Goal: Information Seeking & Learning: Compare options

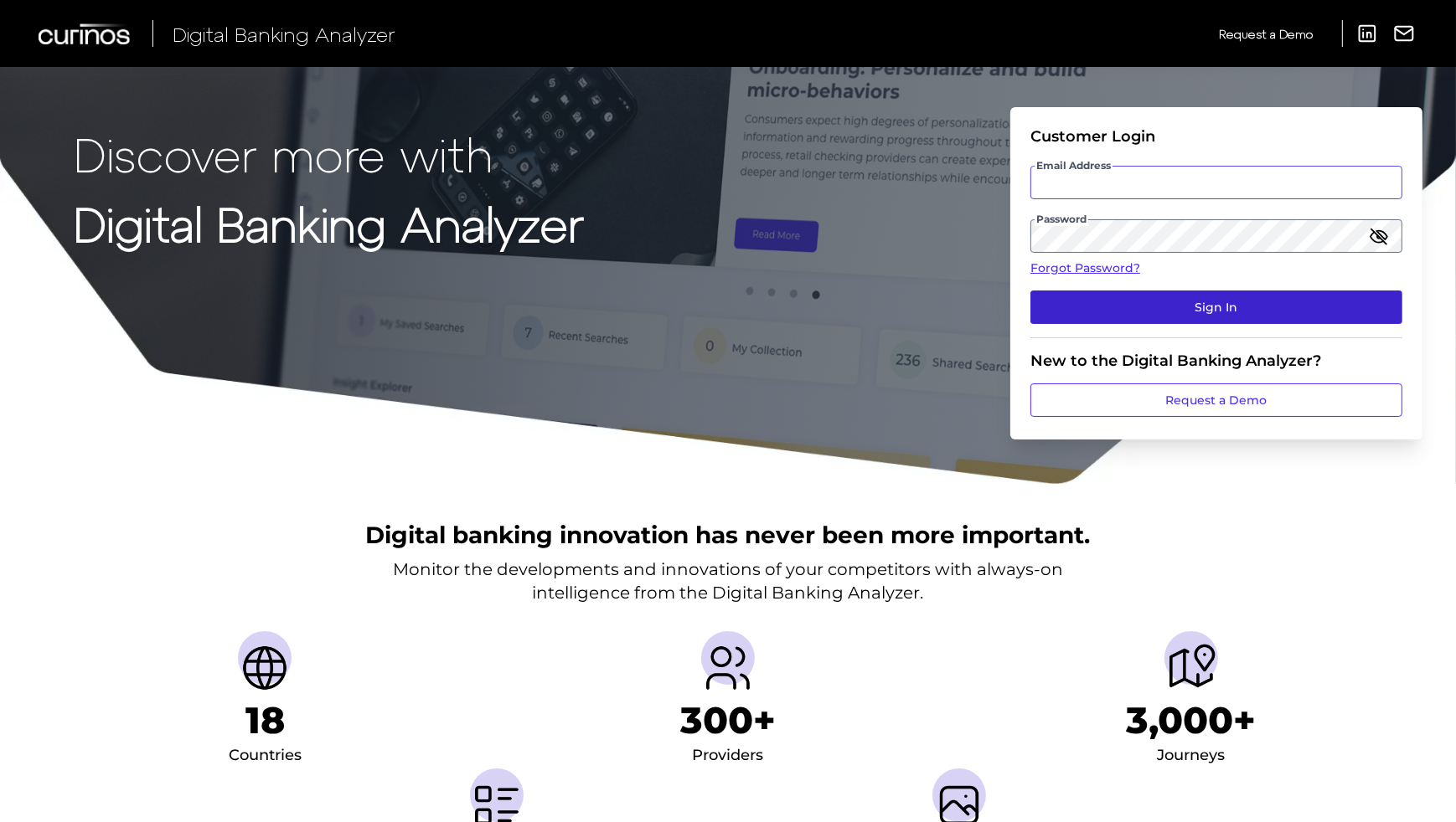
type input "[EMAIL_ADDRESS][DOMAIN_NAME]"
click at [1162, 309] on button "Sign In" at bounding box center [1216, 308] width 372 height 34
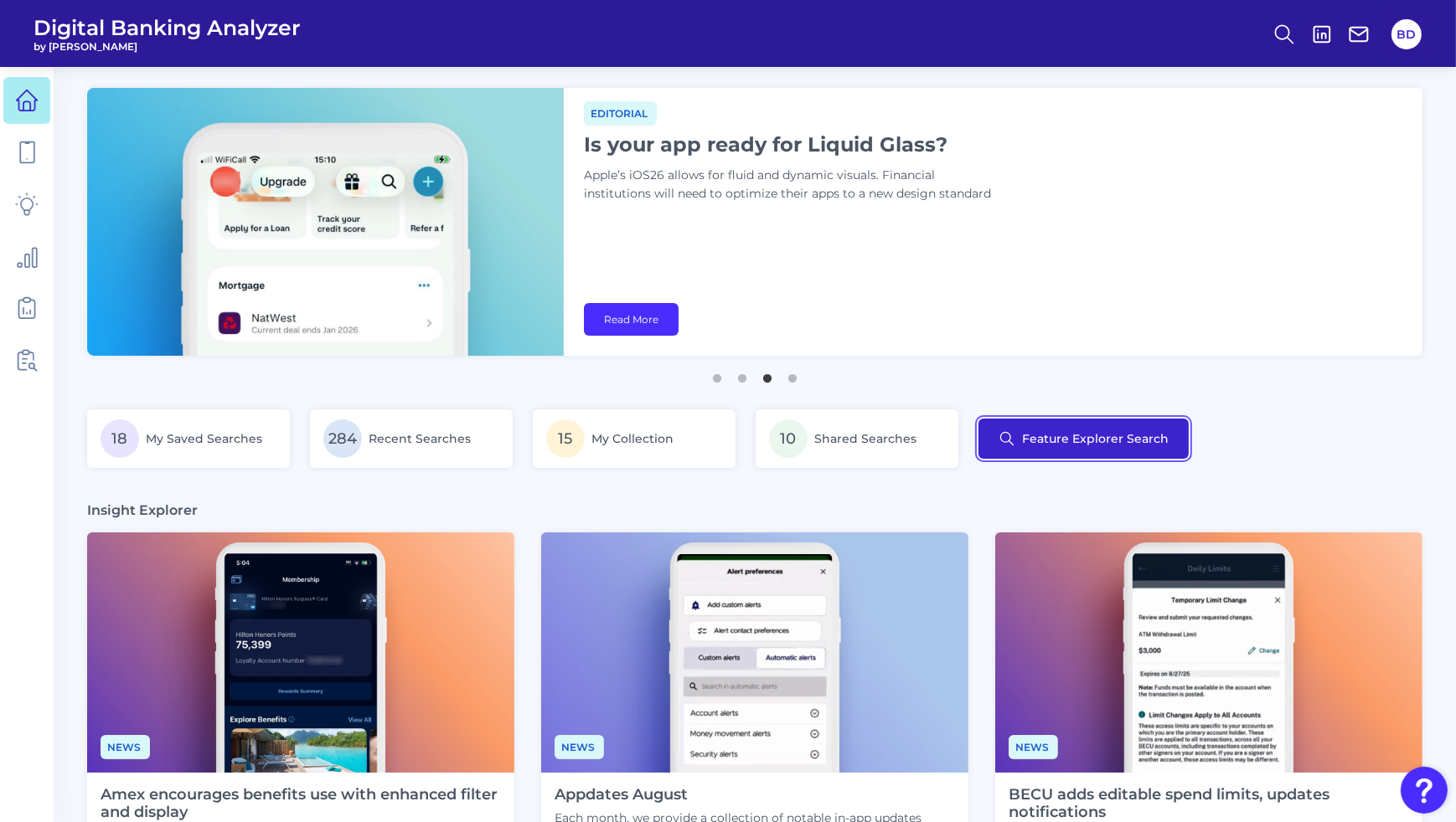
click at [1082, 434] on button "Feature Explorer Search" at bounding box center [1083, 438] width 210 height 40
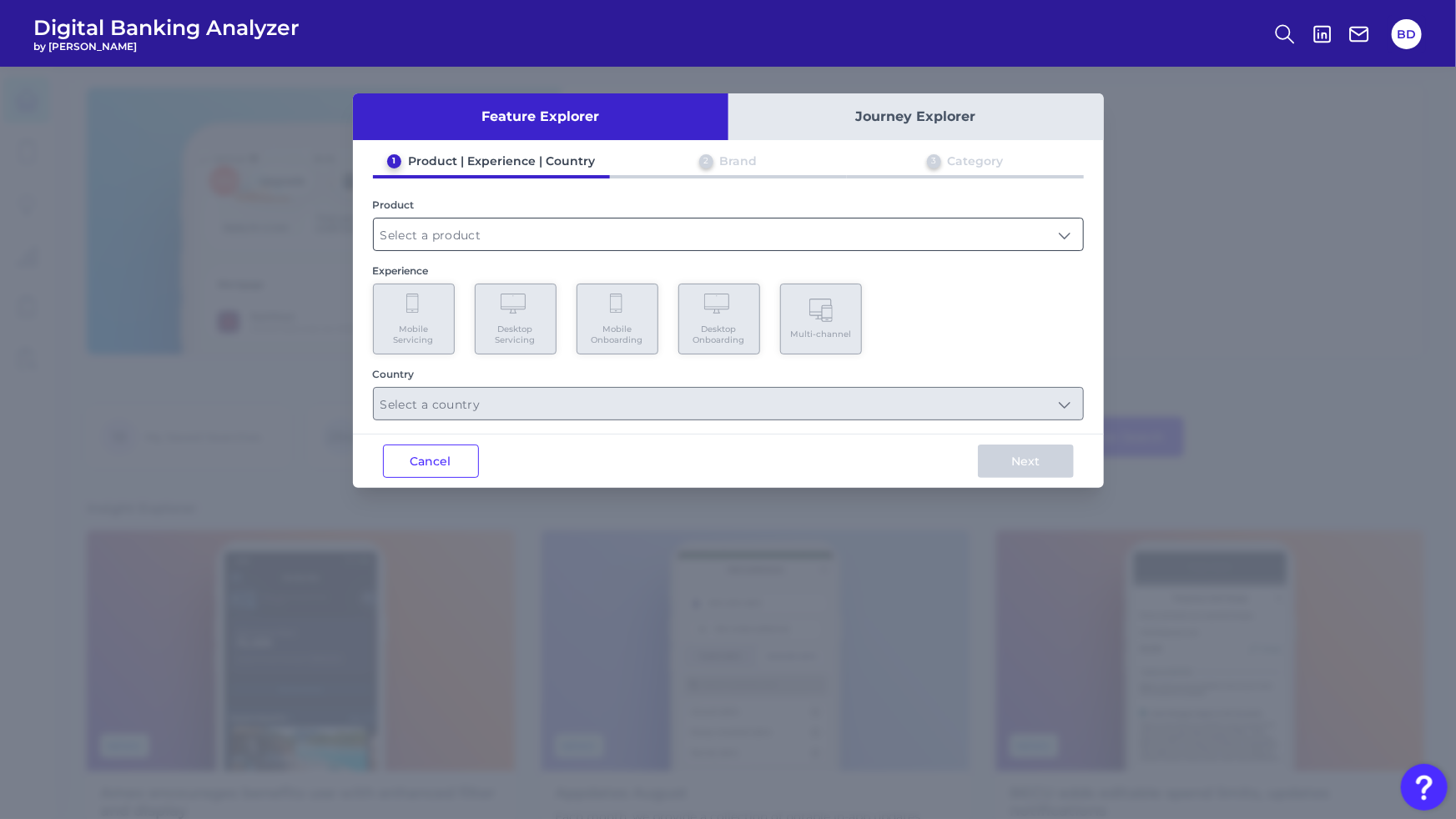
click at [579, 246] on input "text" at bounding box center [728, 234] width 709 height 32
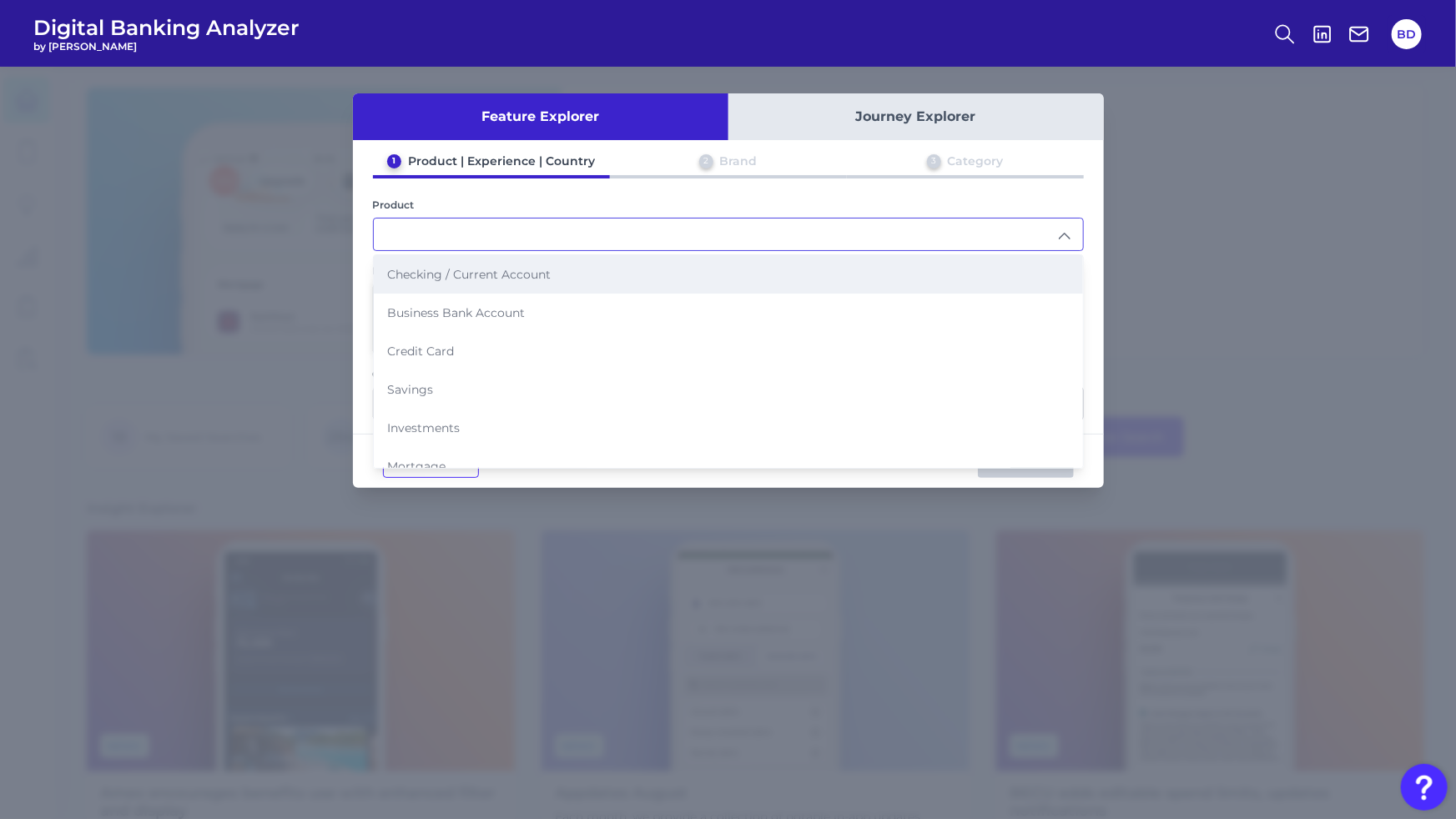
click at [505, 274] on span "Checking / Current Account" at bounding box center [469, 274] width 164 height 15
type input "Checking / Current Account"
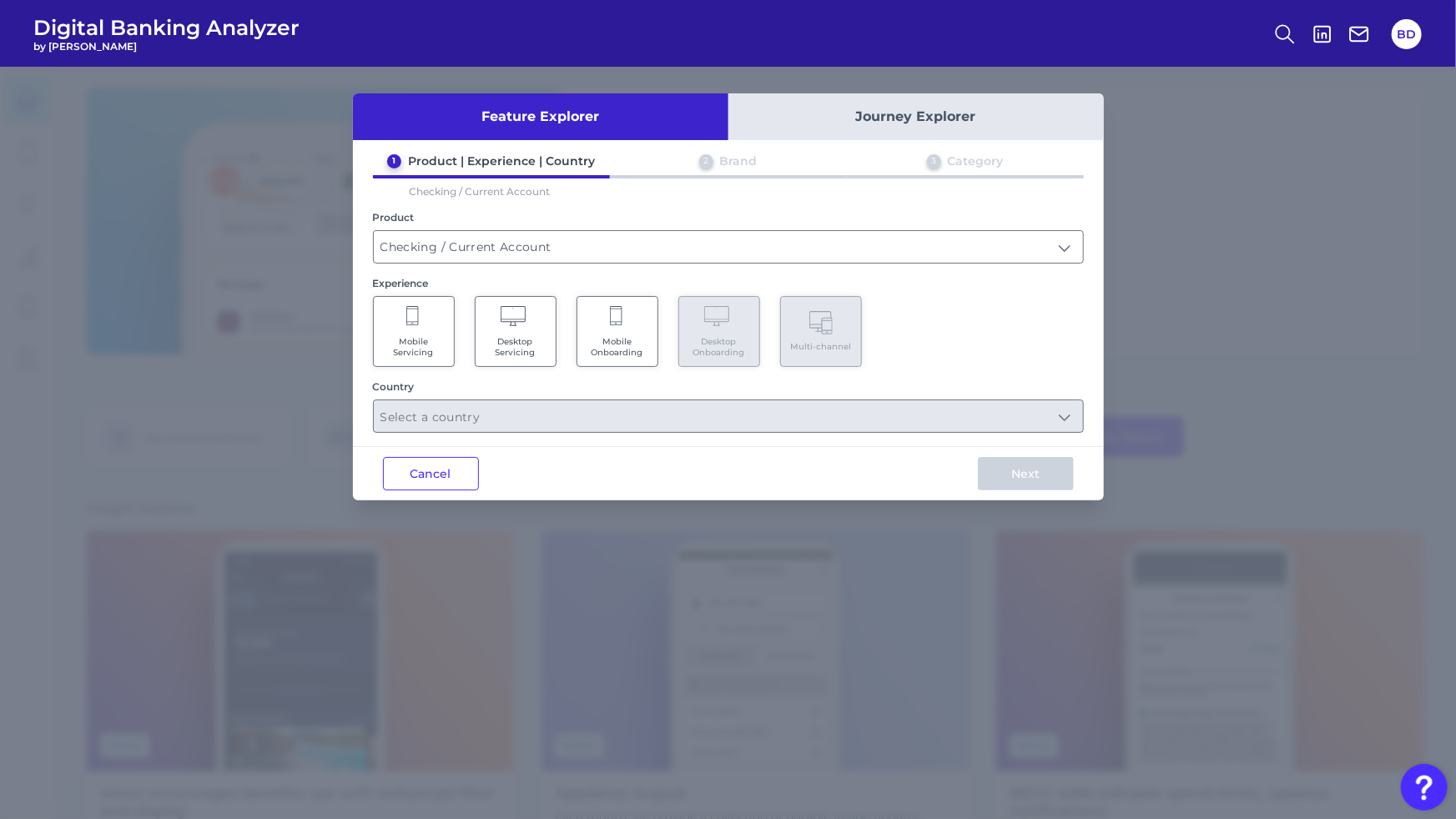
click at [405, 339] on span "Mobile Servicing" at bounding box center [414, 346] width 64 height 22
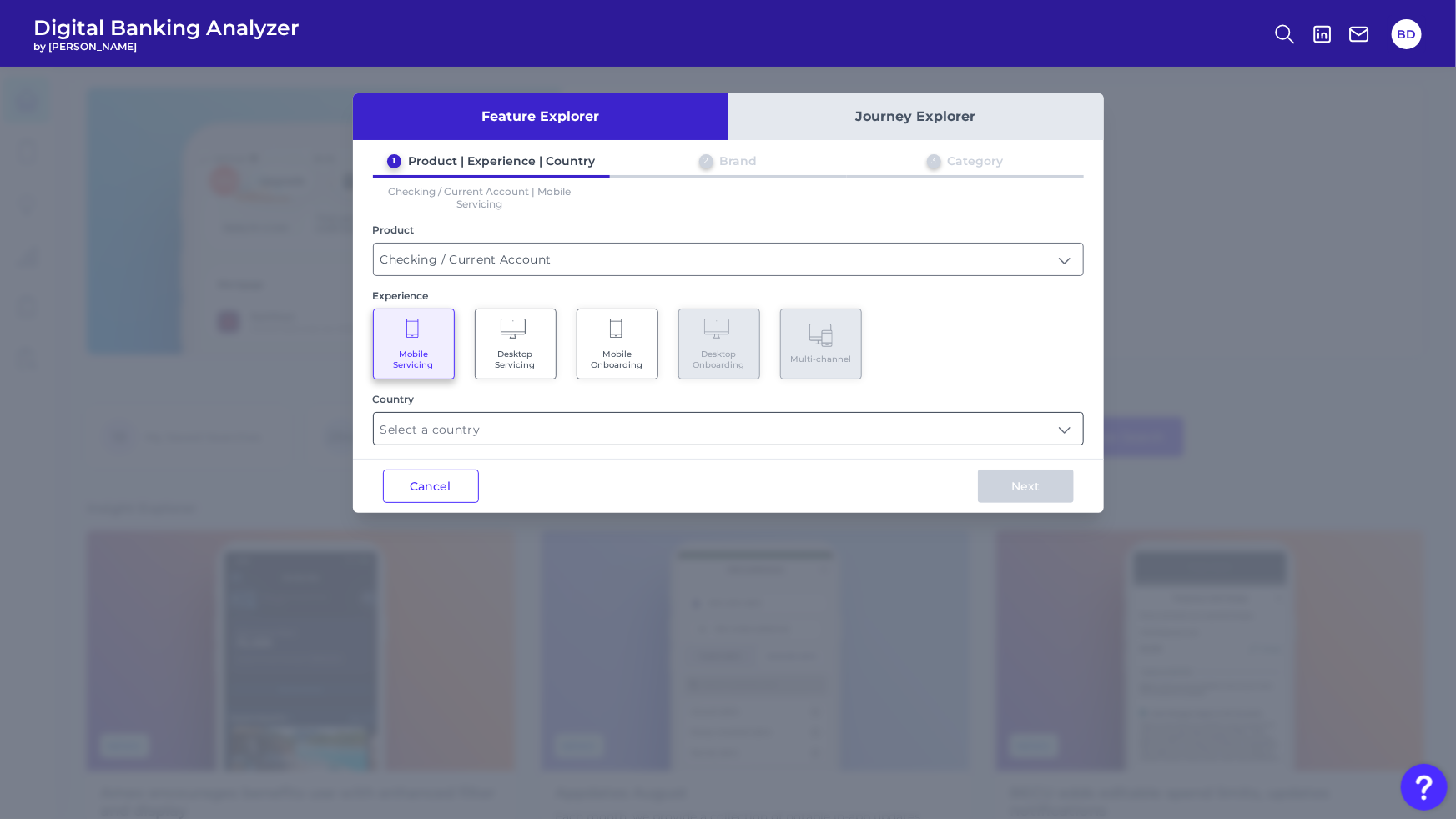
click at [505, 432] on input "text" at bounding box center [728, 428] width 709 height 32
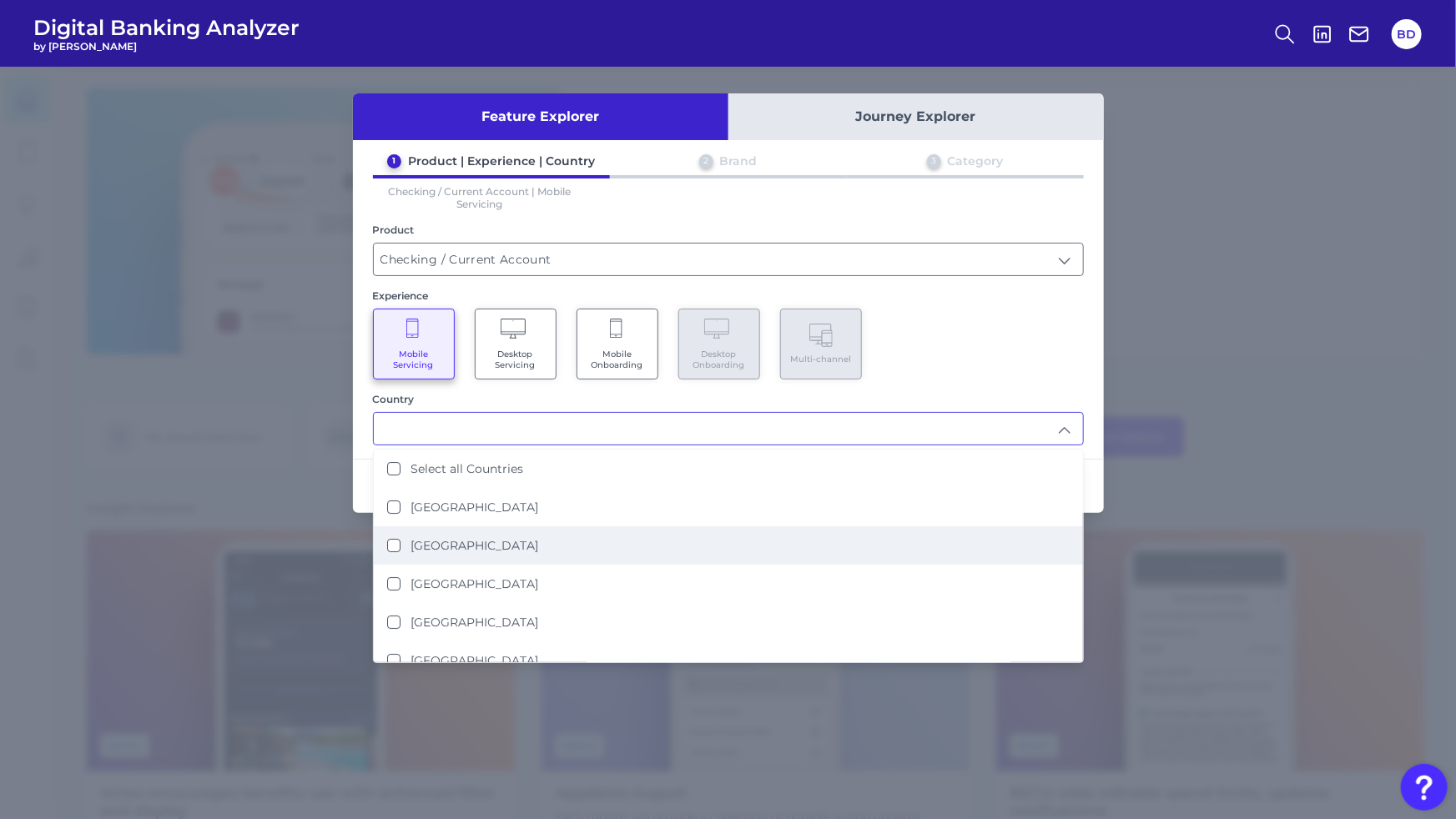
drag, startPoint x: 395, startPoint y: 539, endPoint x: 433, endPoint y: 528, distance: 39.6
click at [401, 538] on div "[GEOGRAPHIC_DATA]" at bounding box center [462, 545] width 151 height 15
type input "[GEOGRAPHIC_DATA]"
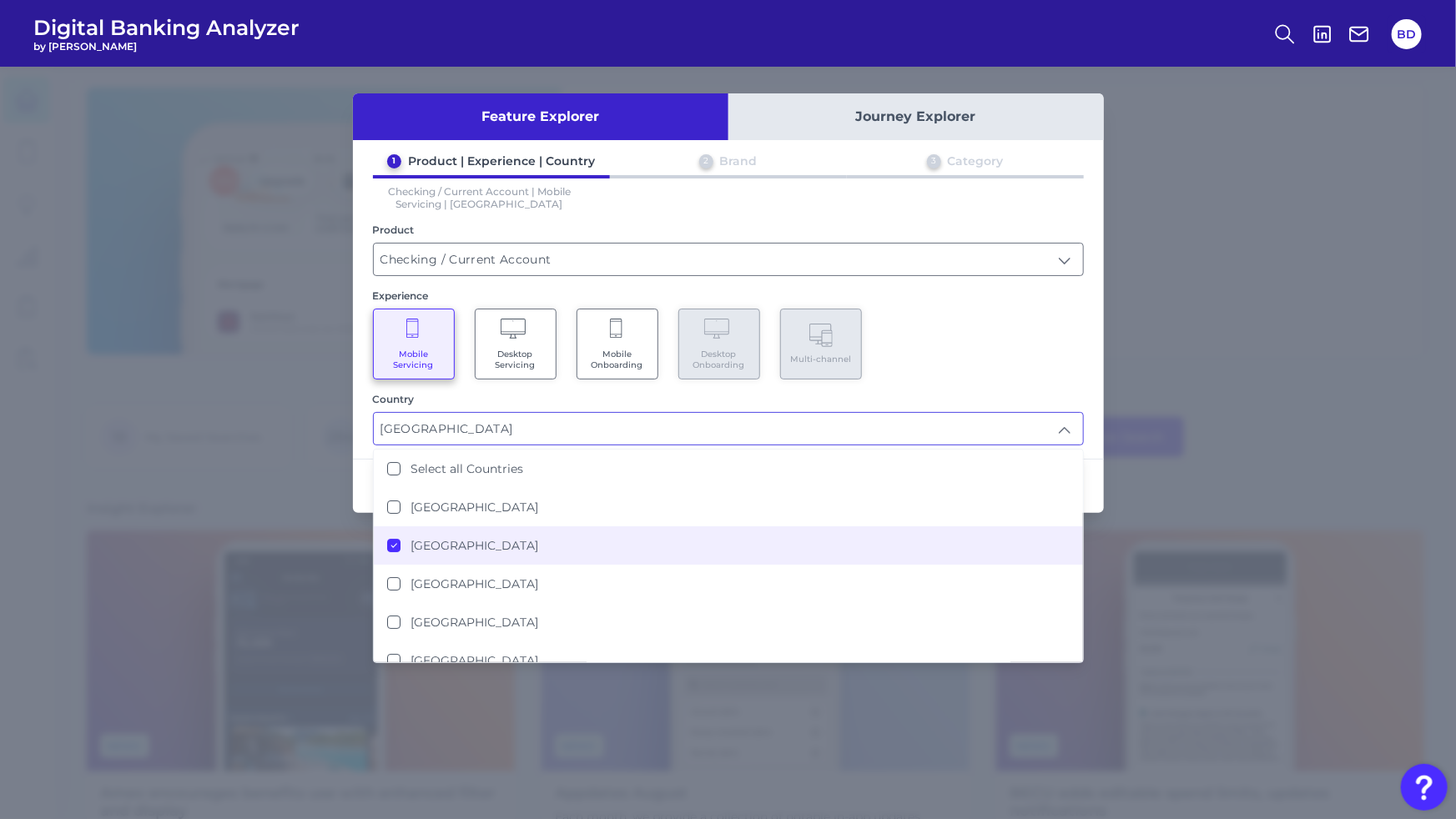
drag, startPoint x: 968, startPoint y: 365, endPoint x: 1048, endPoint y: 412, distance: 92.8
click at [968, 365] on div "Mobile Servicing Desktop Servicing Mobile Onboarding Desktop Onboarding Multi-c…" at bounding box center [728, 344] width 711 height 71
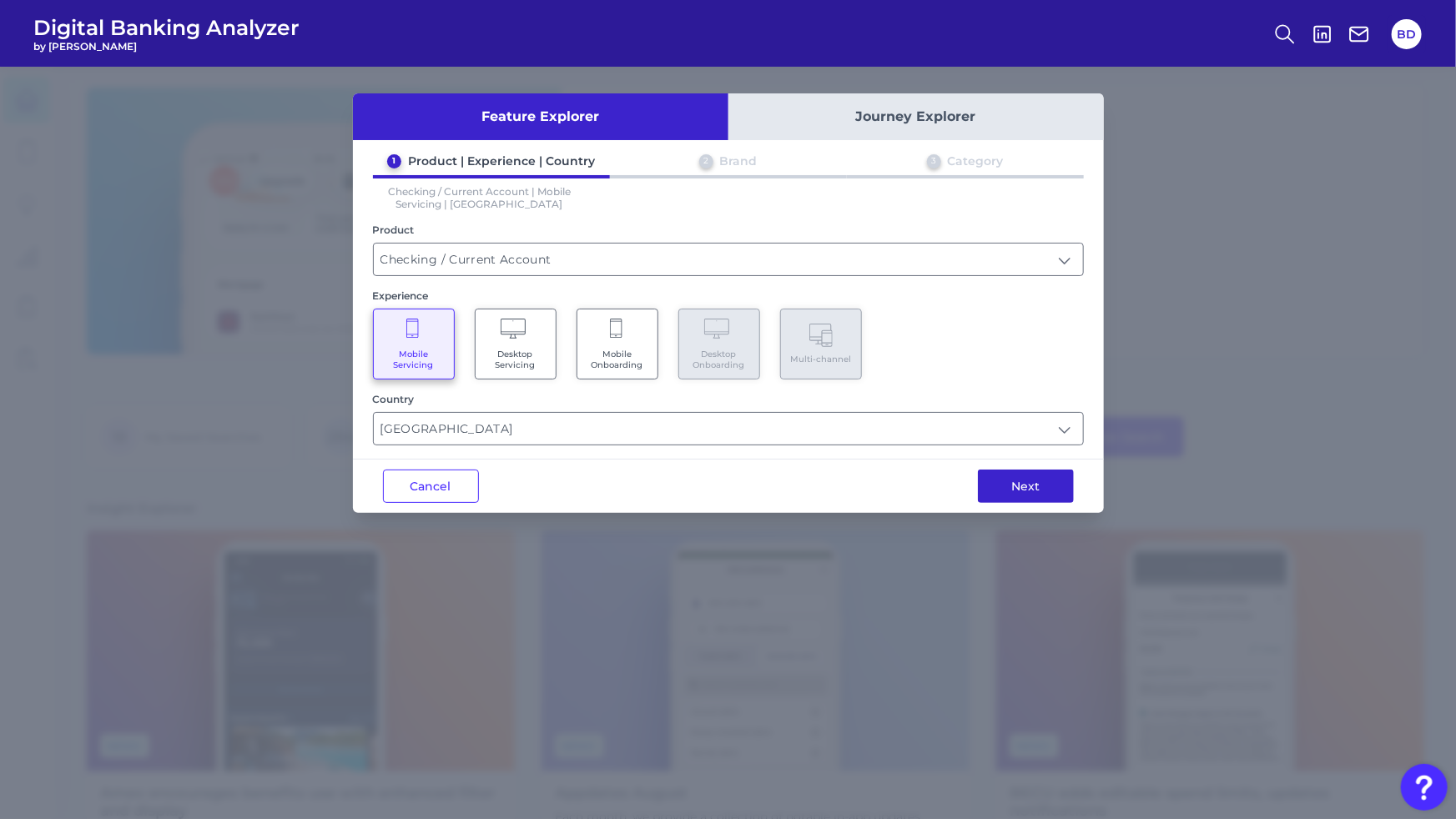
click at [1044, 492] on button "Next" at bounding box center [1025, 486] width 96 height 34
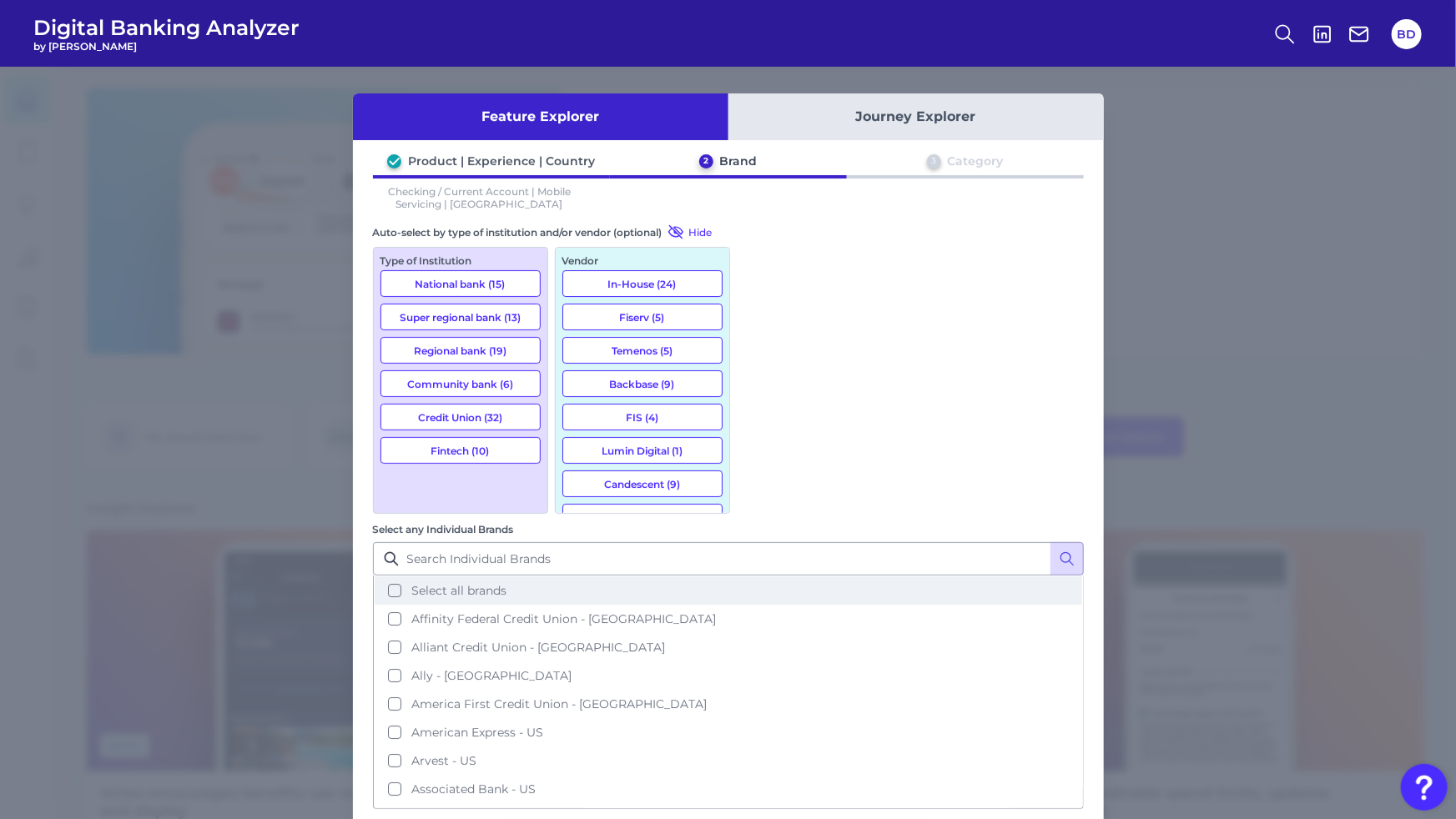
drag, startPoint x: 753, startPoint y: 319, endPoint x: 762, endPoint y: 322, distance: 9.5
click at [753, 604] on button "Affinity Federal Credit Union - [GEOGRAPHIC_DATA]" at bounding box center [728, 618] width 708 height 28
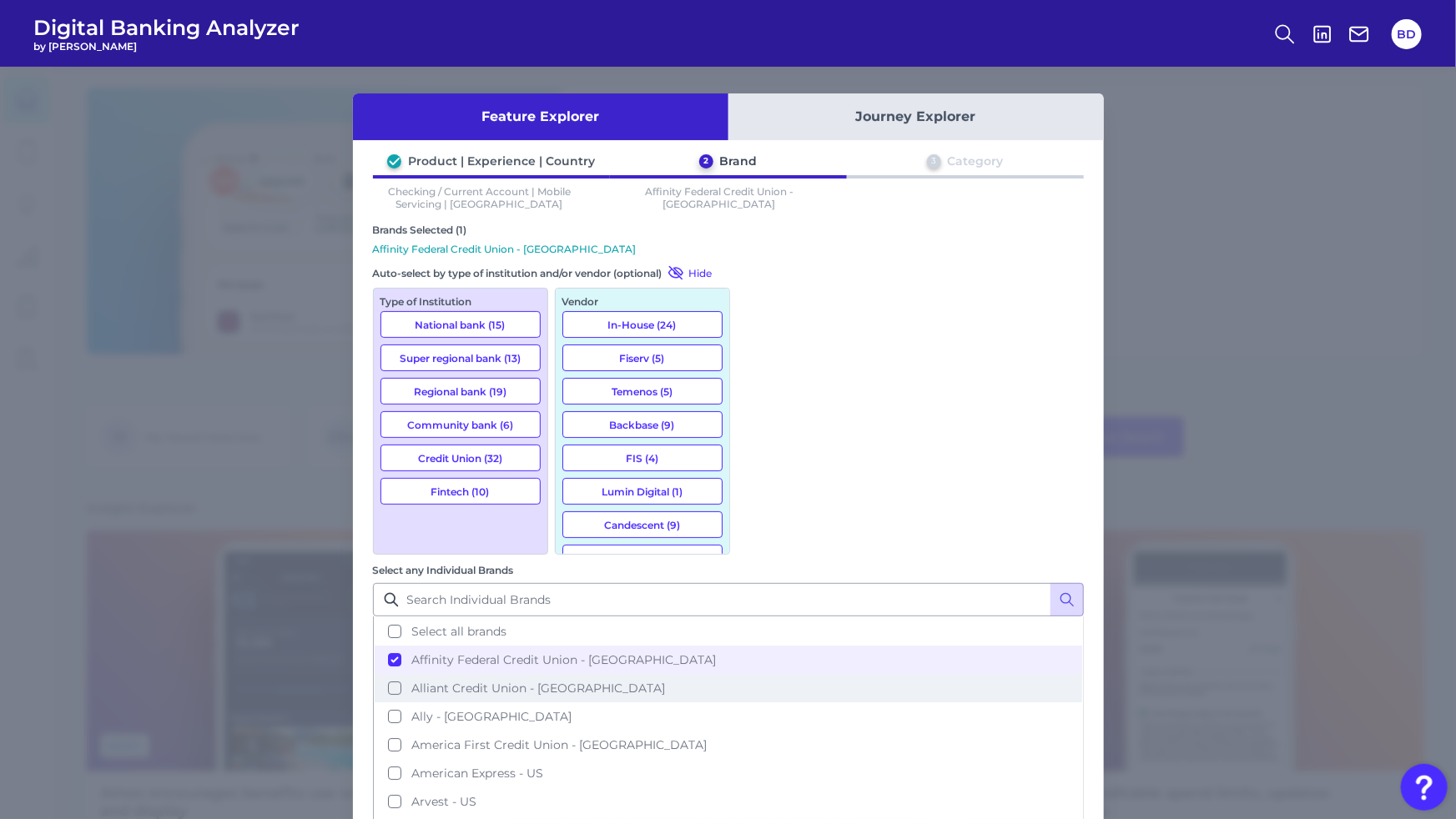
click at [758, 674] on button "Alliant Credit Union - [GEOGRAPHIC_DATA]" at bounding box center [728, 688] width 708 height 28
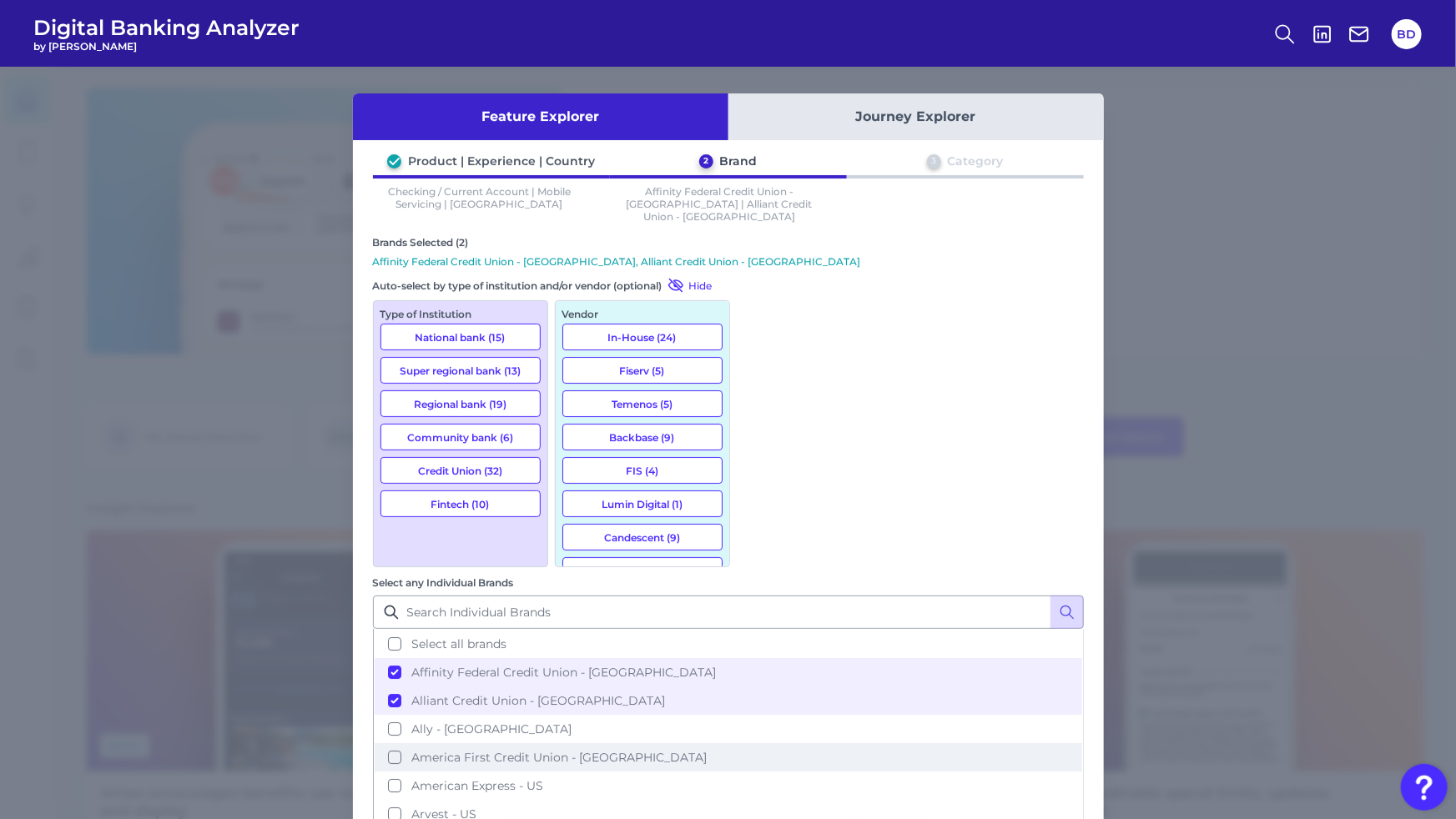
click at [758, 743] on button "America First Credit Union - [GEOGRAPHIC_DATA]" at bounding box center [728, 757] width 708 height 28
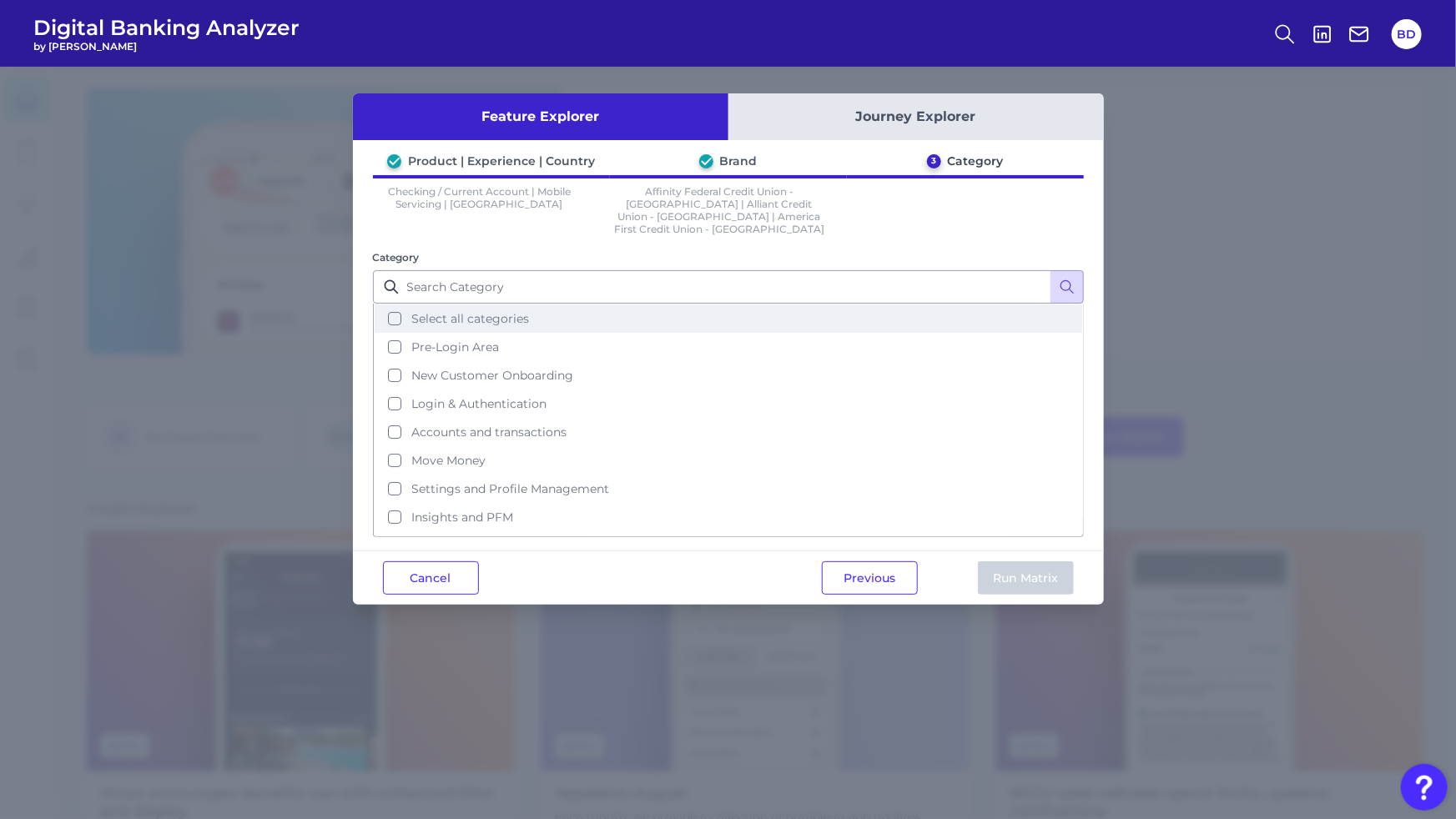
click at [395, 305] on button "Select all categories" at bounding box center [728, 319] width 708 height 28
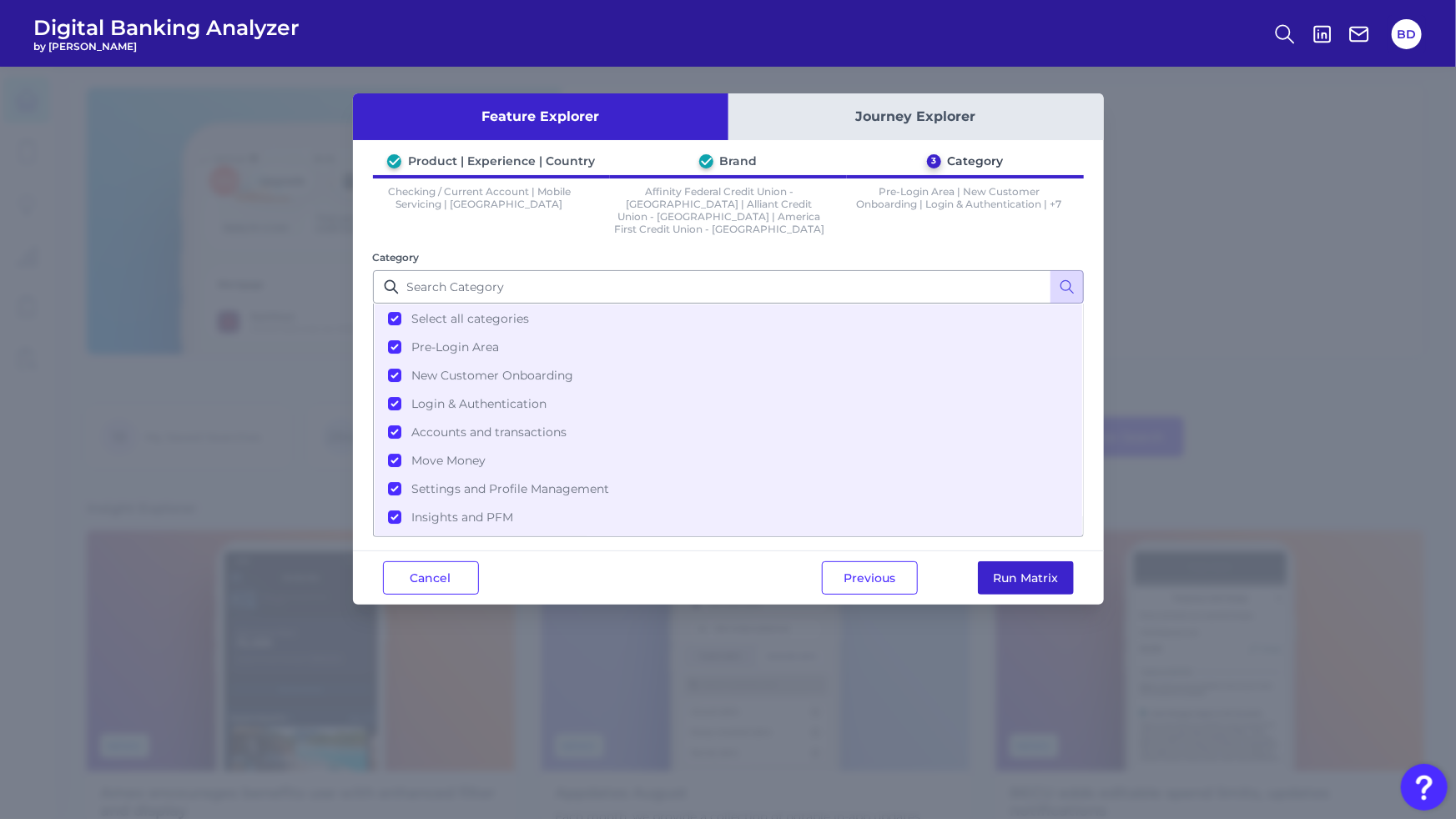
click at [1025, 561] on button "Run Matrix" at bounding box center [1025, 578] width 96 height 34
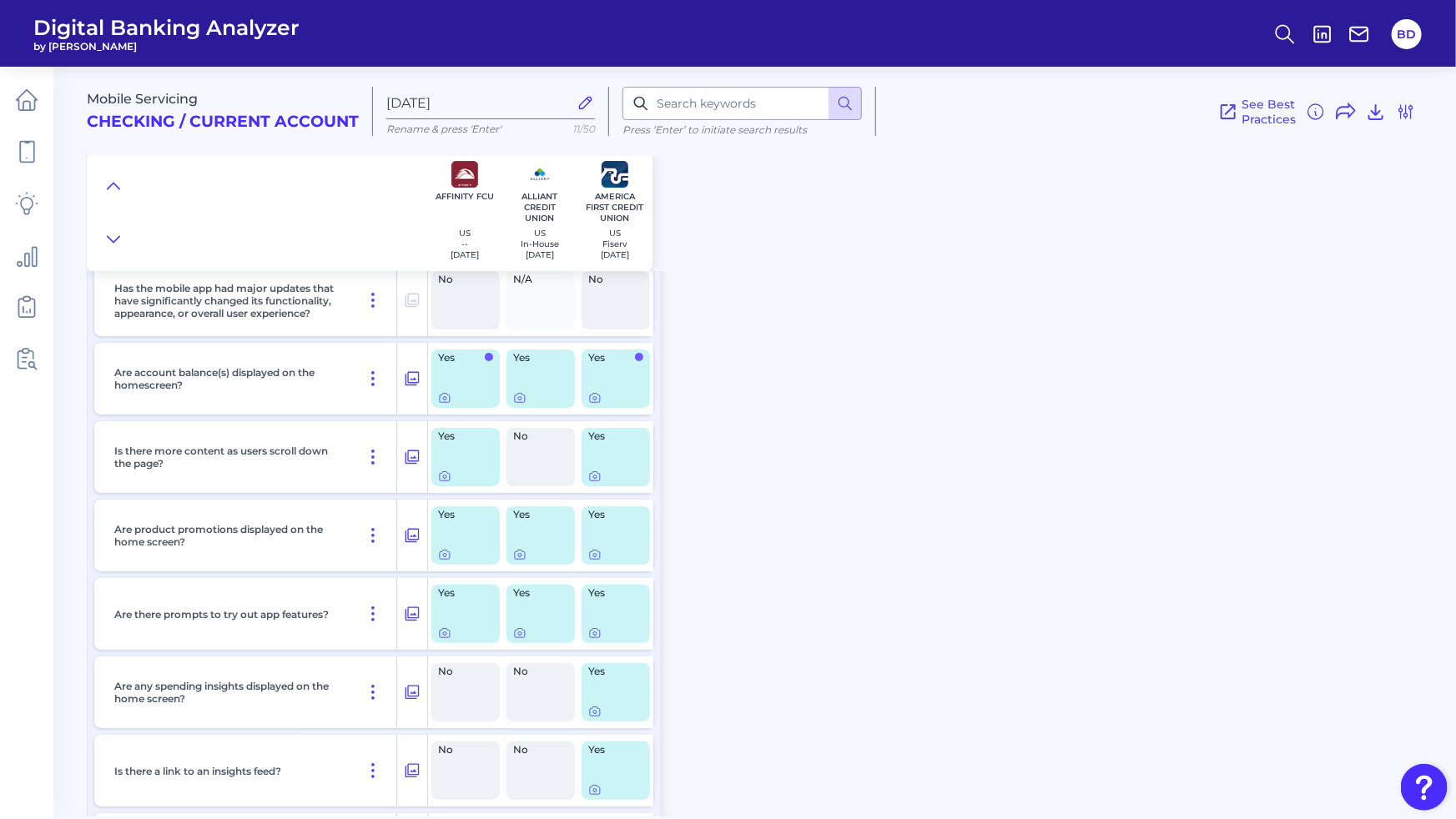
scroll to position [3151, 0]
click at [445, 393] on icon at bounding box center [445, 395] width 13 height 13
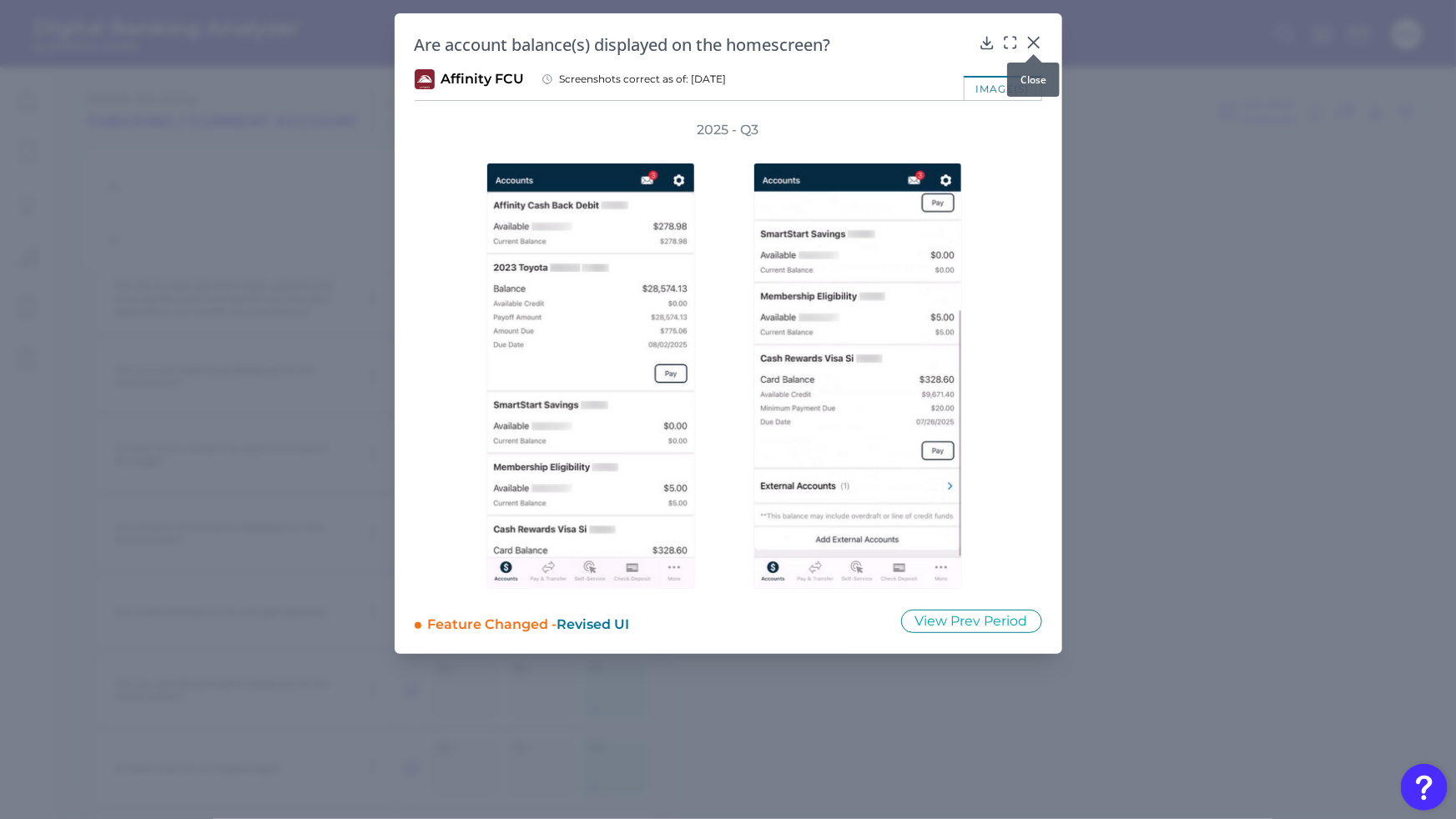
click at [1036, 40] on icon at bounding box center [1033, 42] width 10 height 10
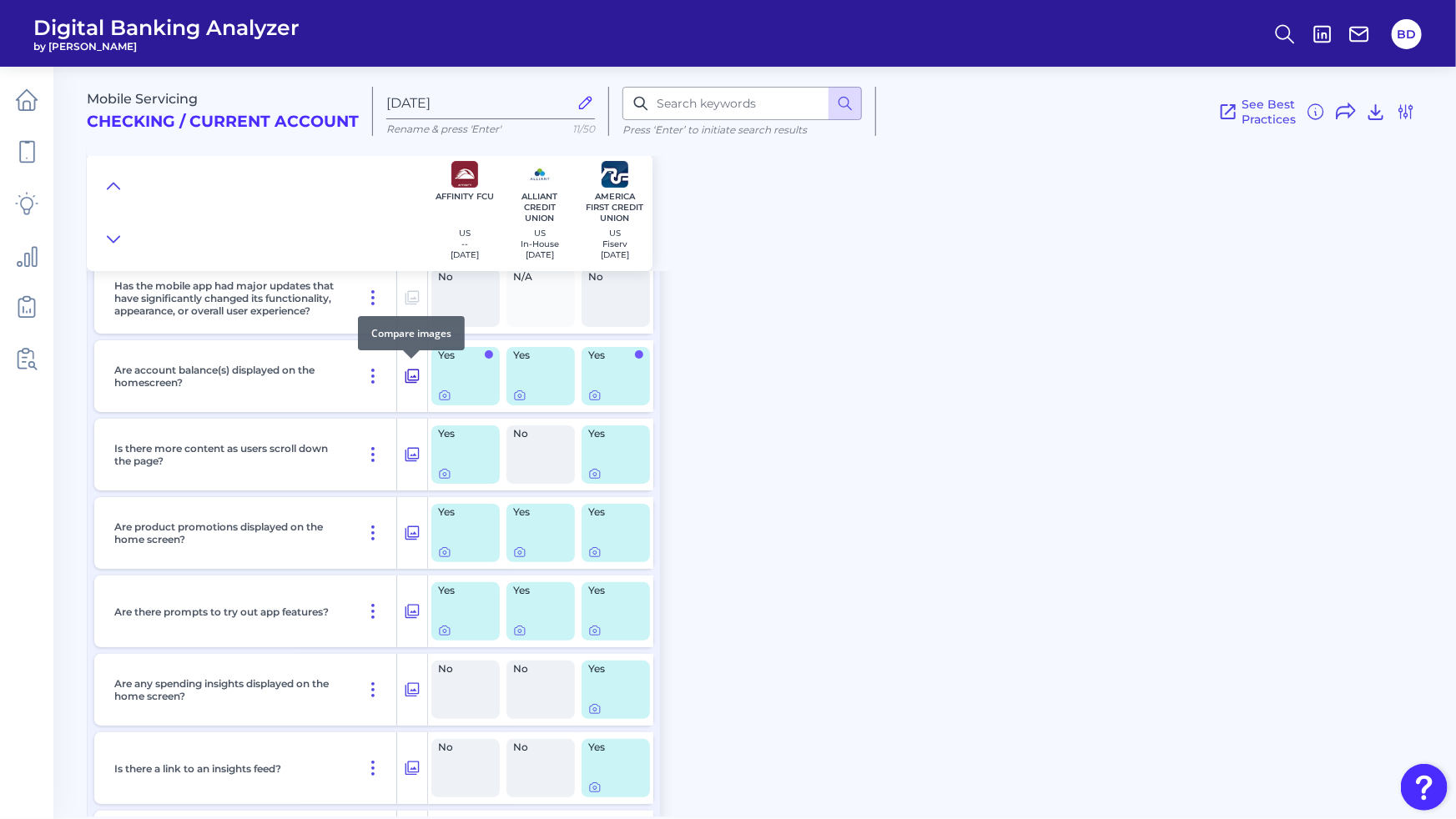
click at [413, 374] on icon at bounding box center [412, 375] width 17 height 20
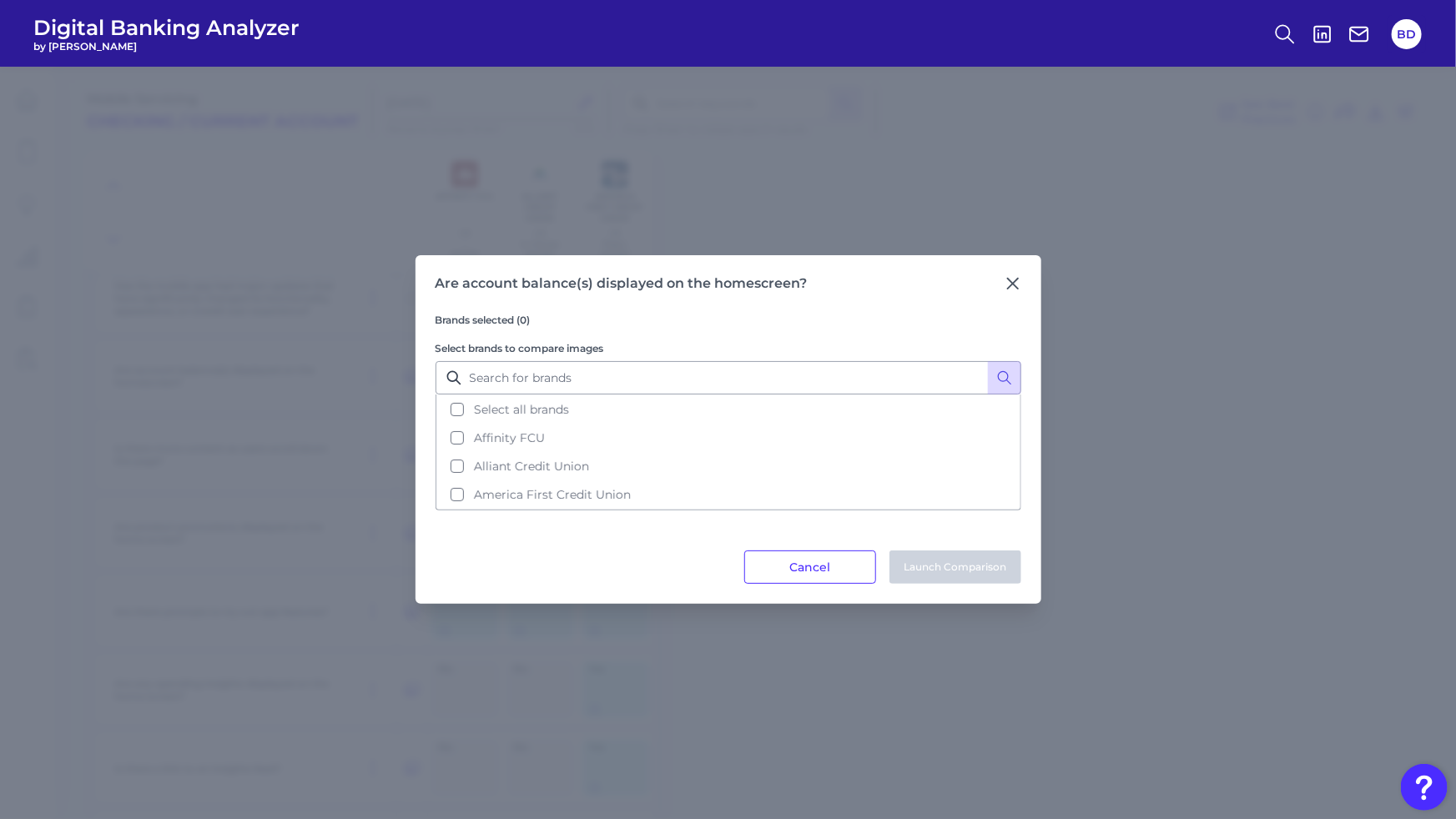
drag, startPoint x: 457, startPoint y: 411, endPoint x: 777, endPoint y: 529, distance: 341.1
click at [463, 413] on button "Select all brands" at bounding box center [728, 409] width 583 height 28
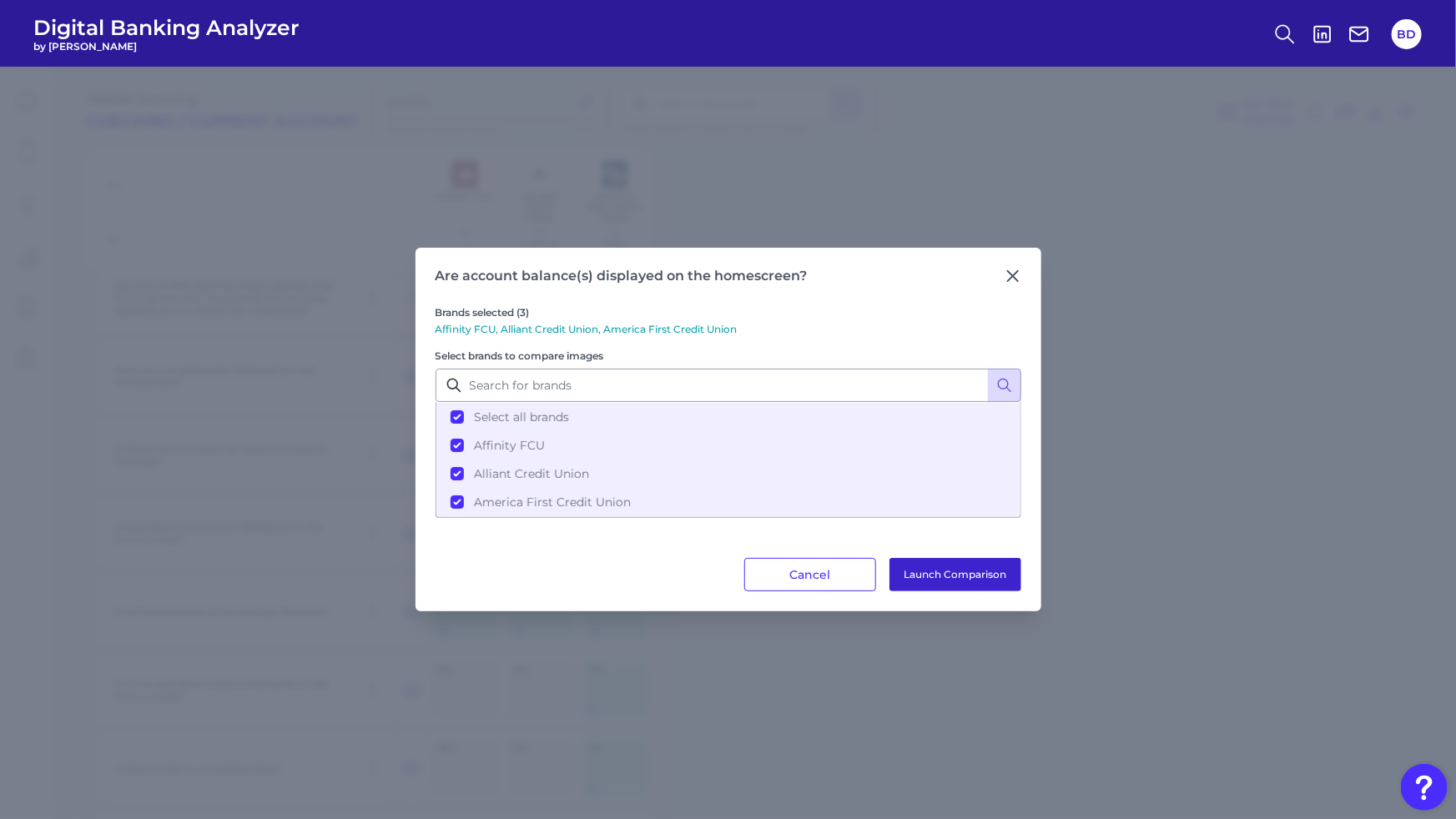
drag, startPoint x: 988, startPoint y: 576, endPoint x: 980, endPoint y: 580, distance: 8.9
click at [988, 576] on button "Launch Comparison" at bounding box center [955, 575] width 132 height 34
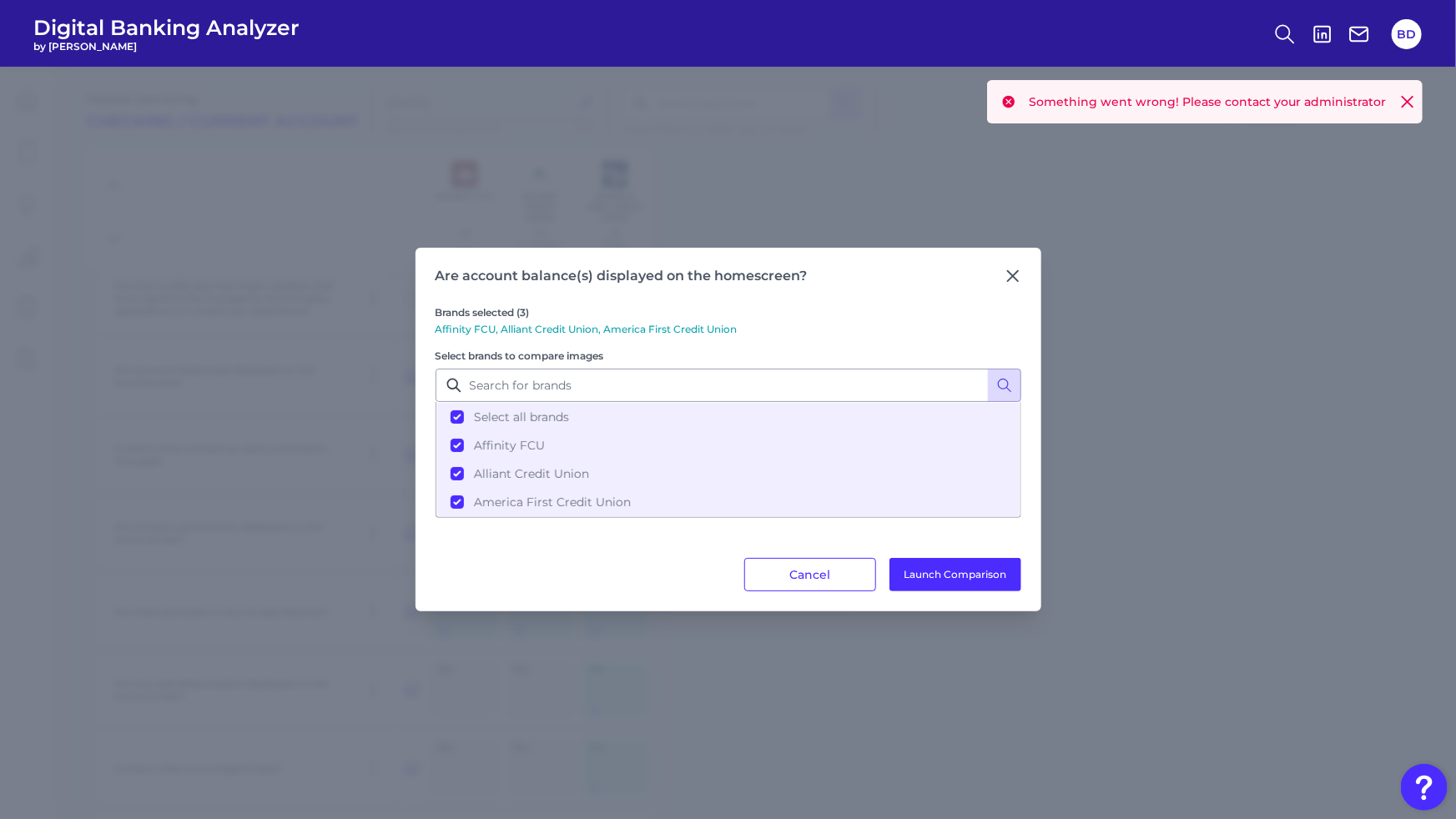
click at [1409, 107] on icon at bounding box center [1407, 102] width 17 height 17
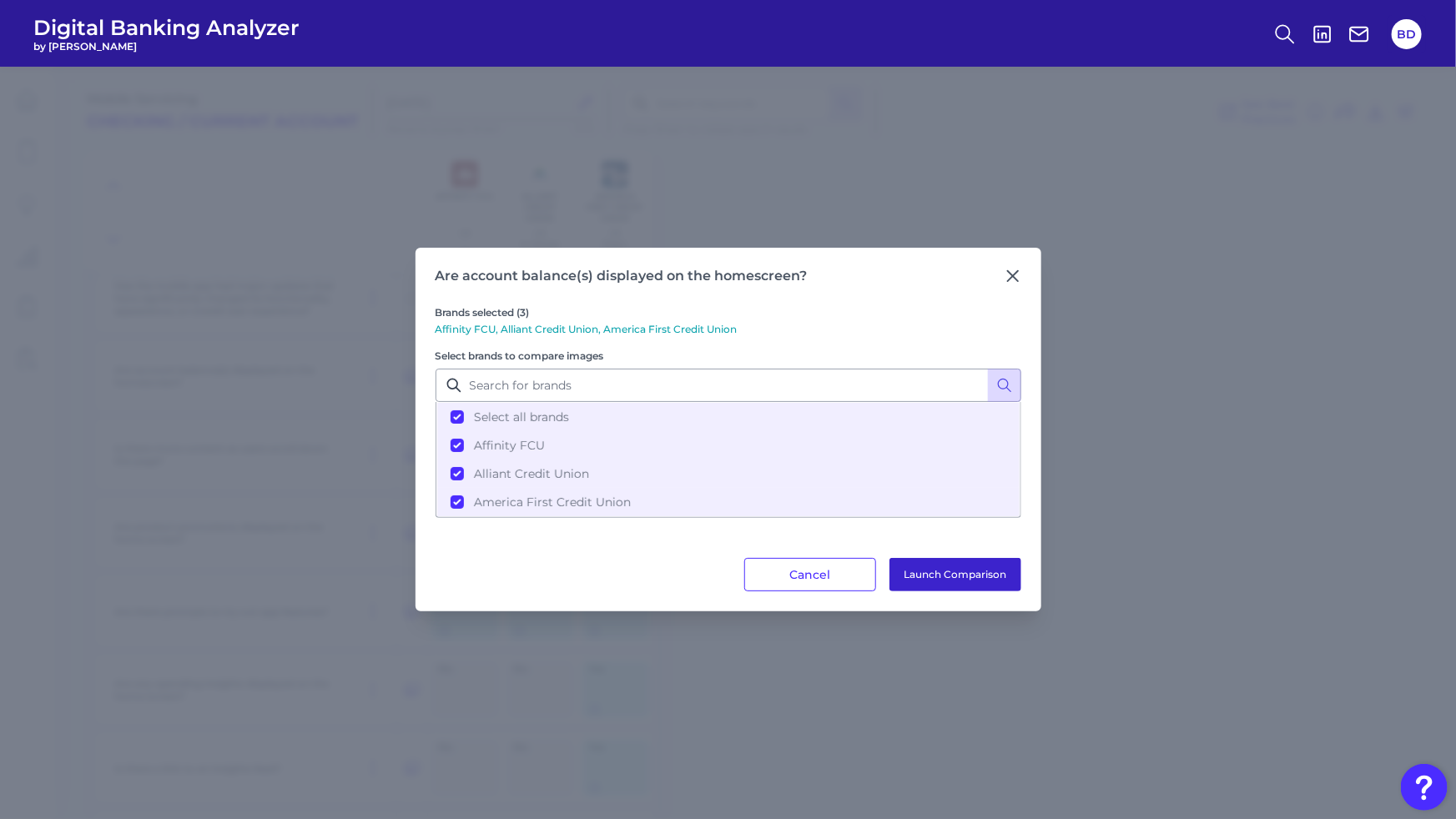
click at [939, 566] on button "Launch Comparison" at bounding box center [955, 575] width 132 height 34
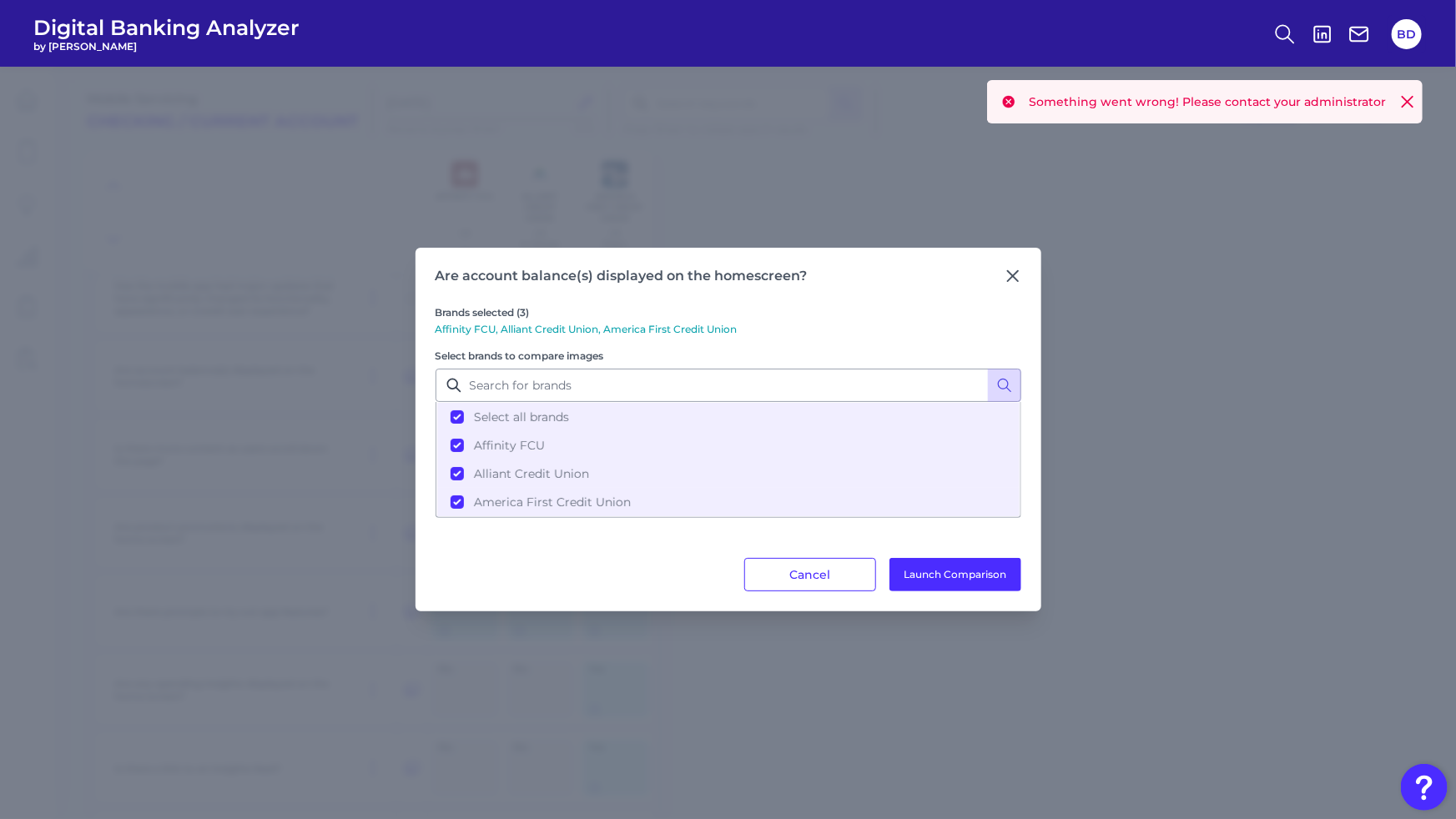
click at [1412, 99] on icon at bounding box center [1407, 102] width 17 height 17
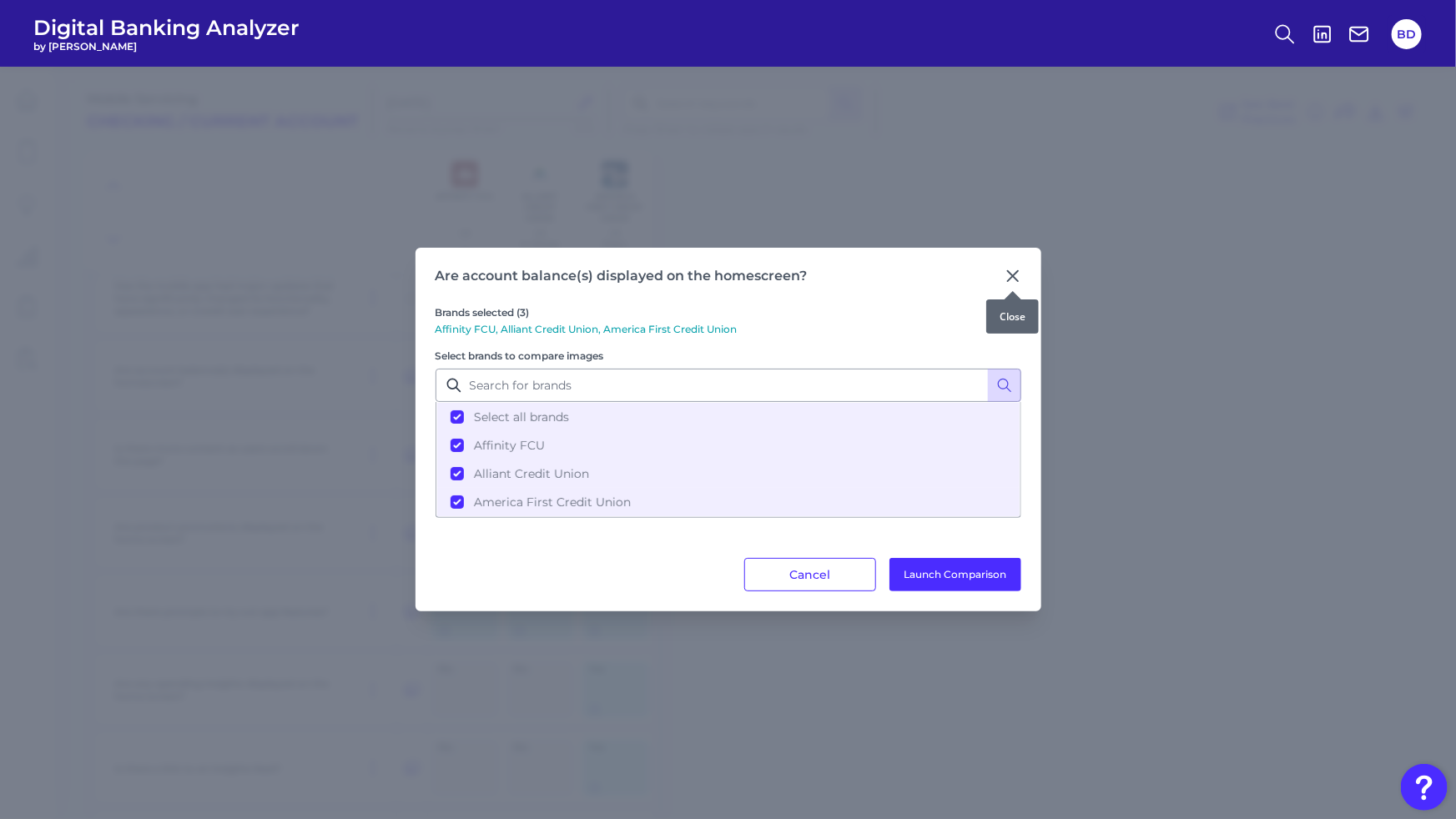
click at [1013, 276] on icon at bounding box center [1013, 276] width 17 height 17
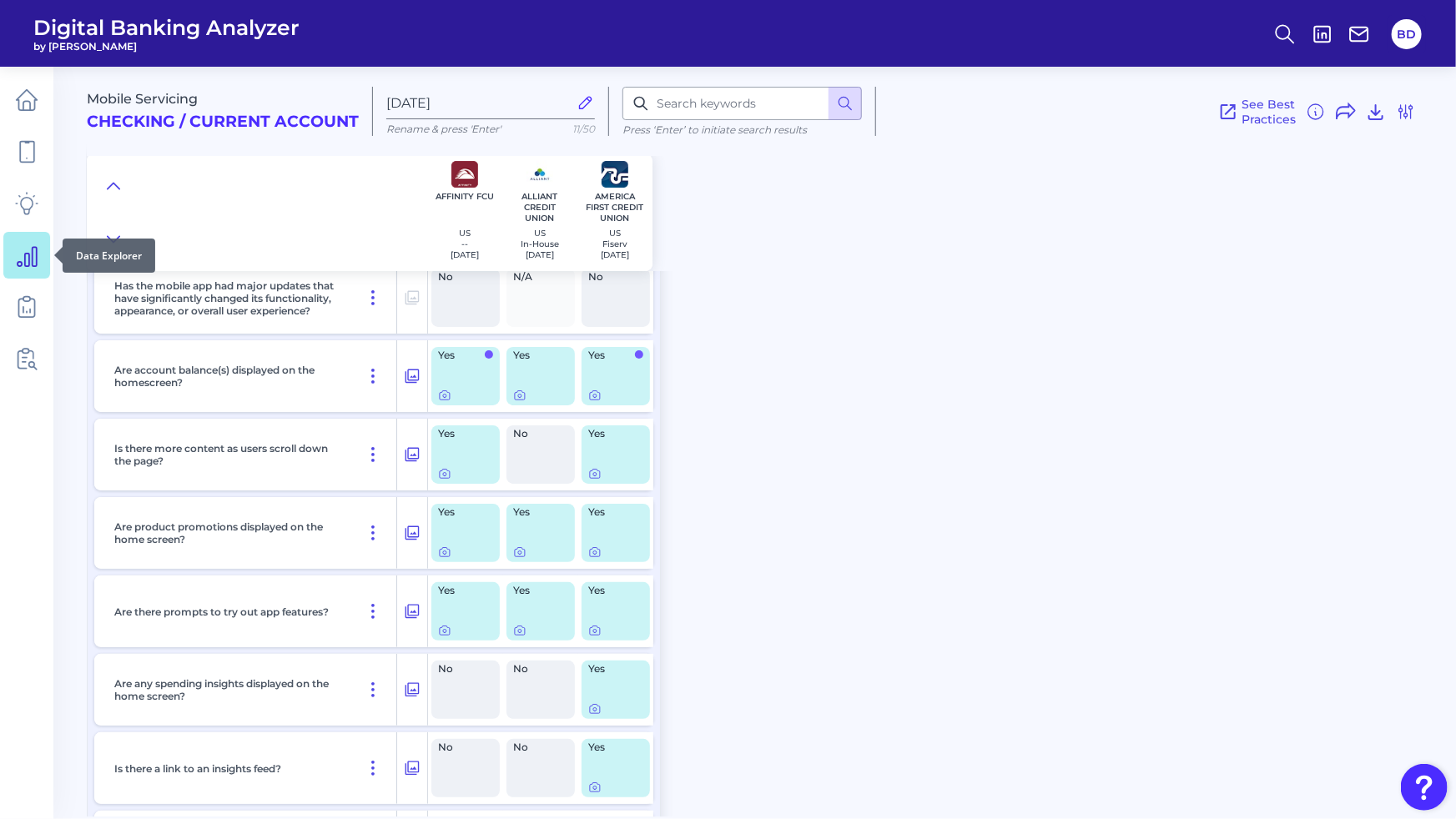
click at [28, 262] on icon at bounding box center [27, 256] width 19 height 19
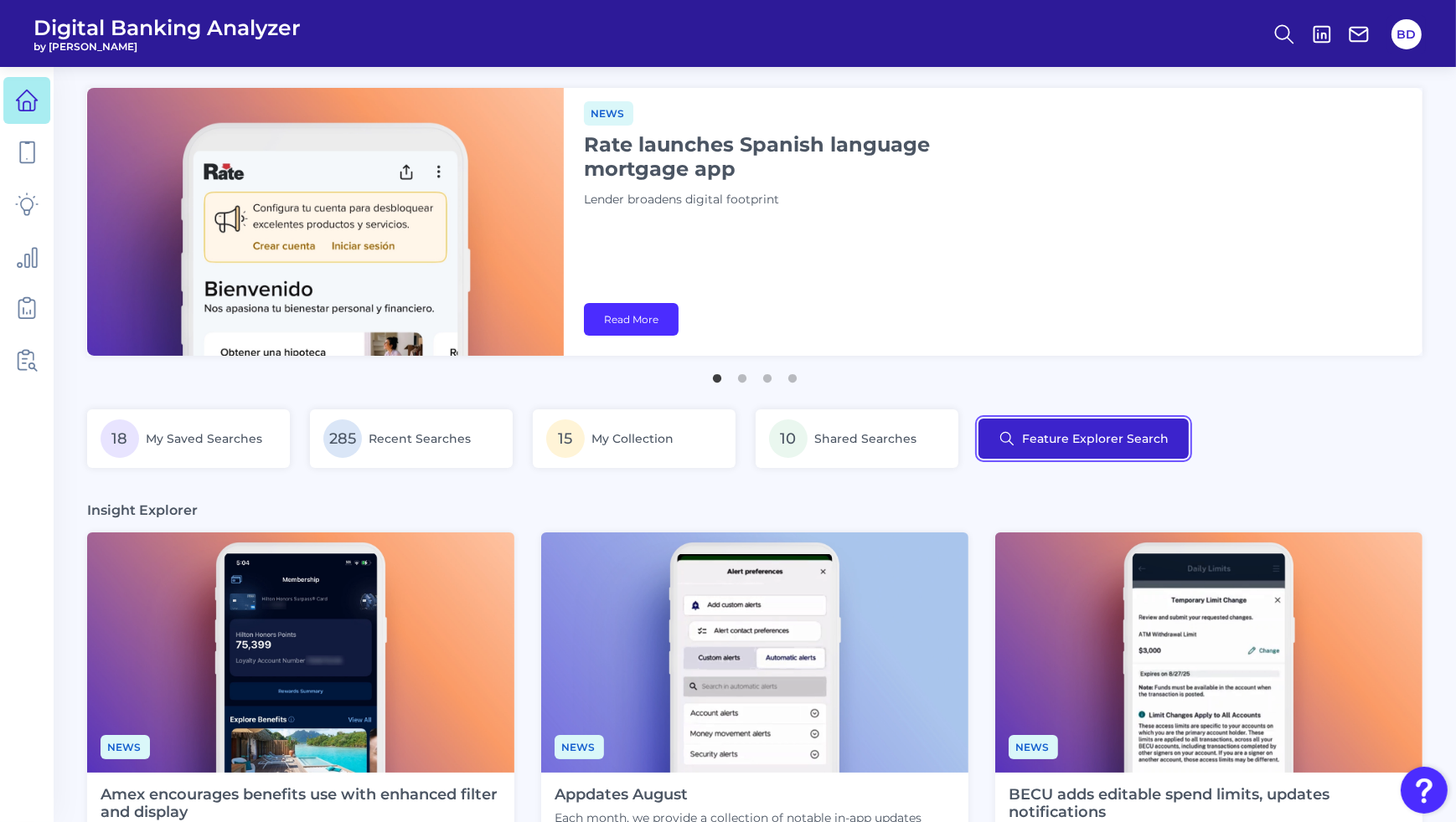
click at [1016, 430] on button "Feature Explorer Search" at bounding box center [1083, 438] width 210 height 40
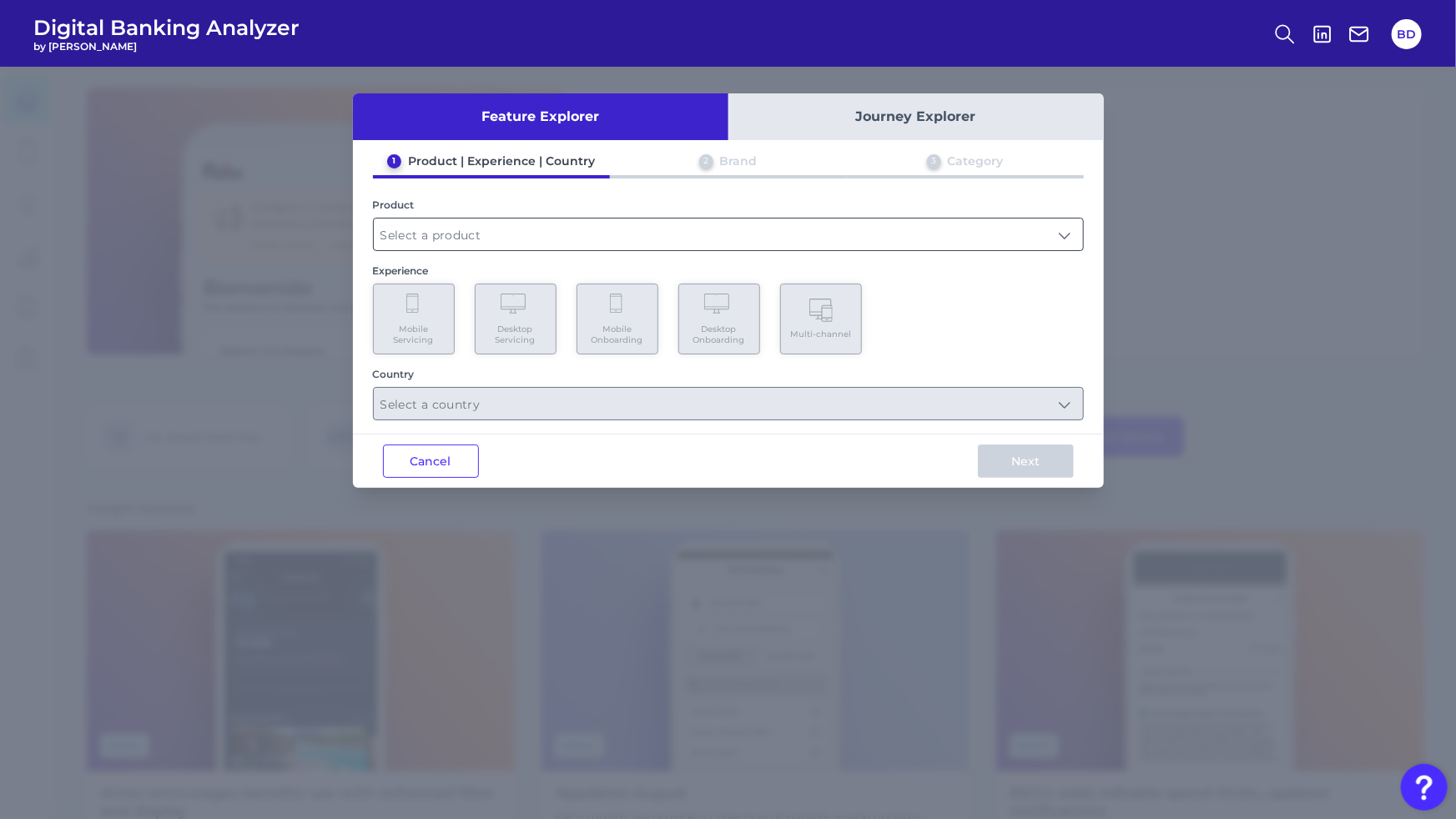
click at [574, 233] on input "text" at bounding box center [728, 234] width 709 height 32
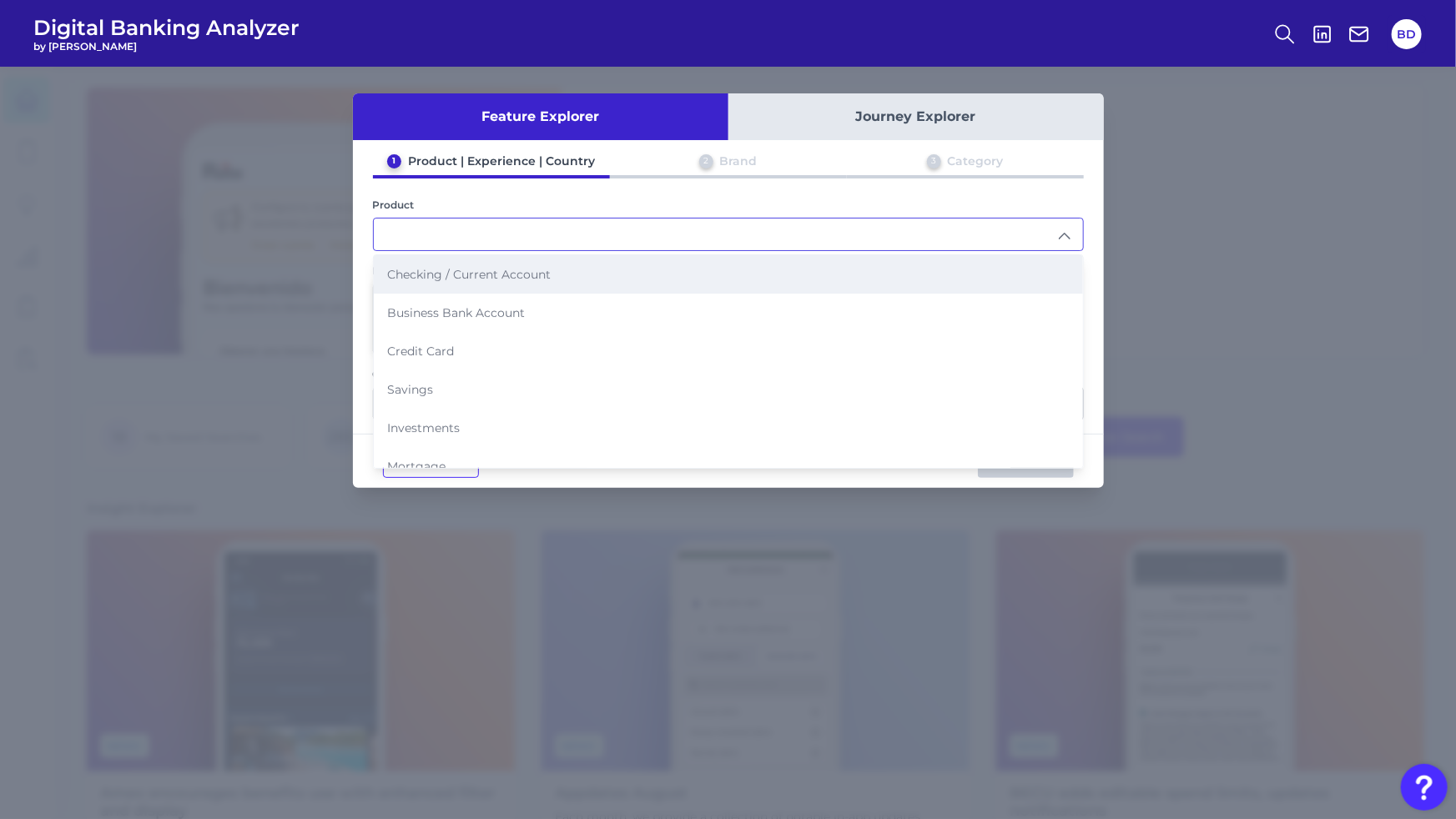
click at [436, 278] on span "Checking / Current Account" at bounding box center [469, 274] width 164 height 15
type input "Checking / Current Account"
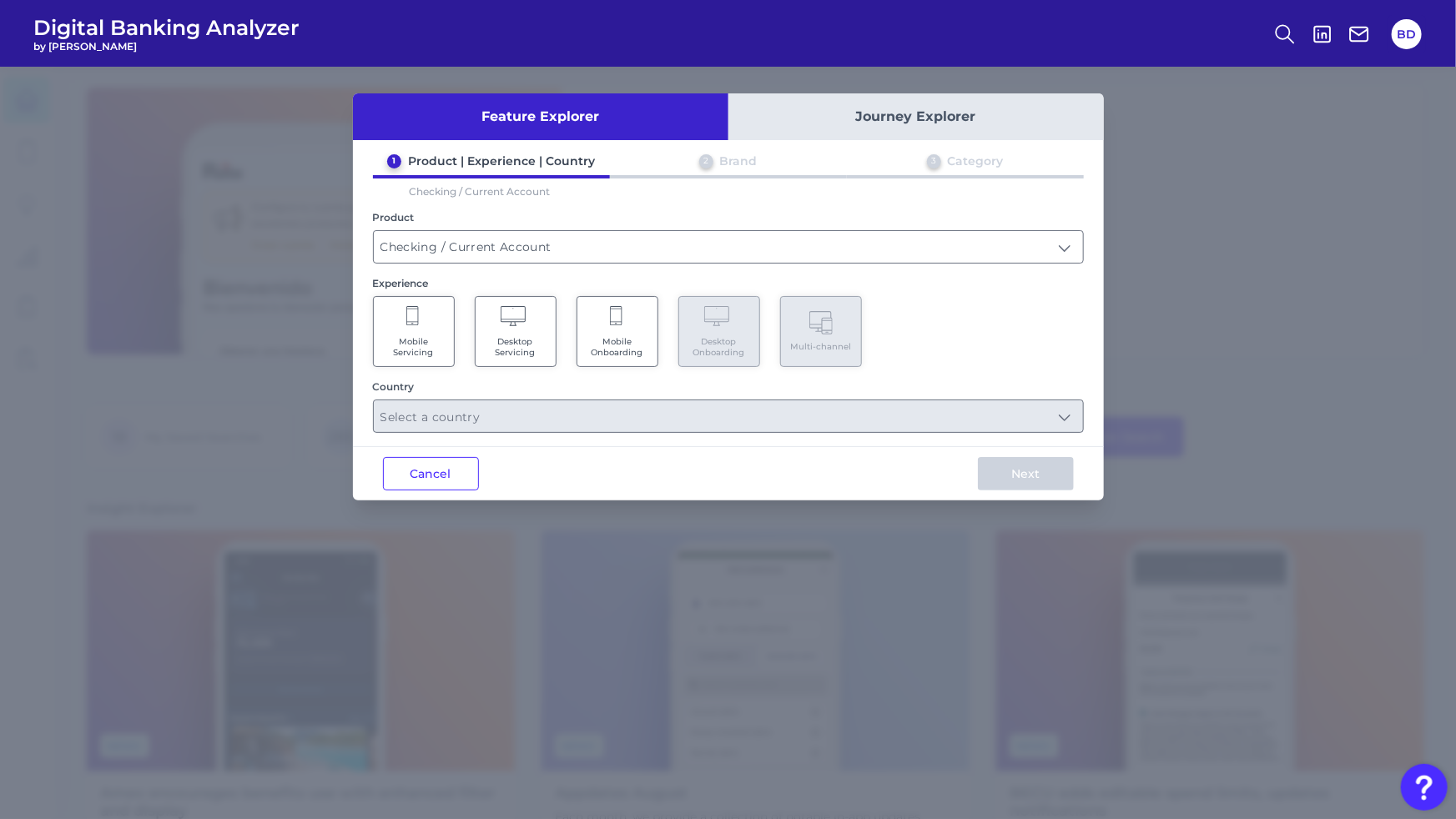
click at [423, 337] on span "Mobile Servicing" at bounding box center [414, 346] width 64 height 22
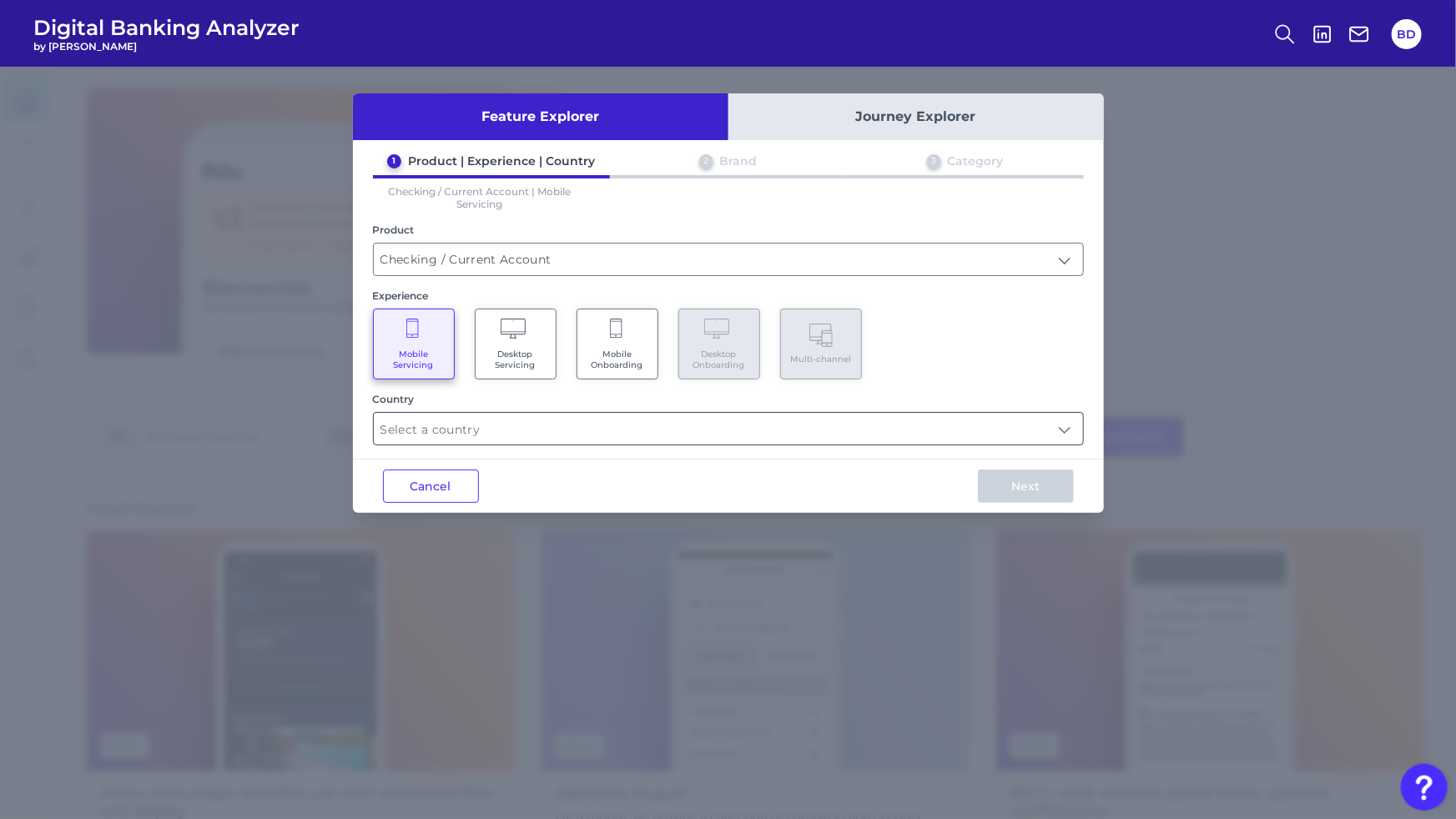
click at [618, 422] on input "text" at bounding box center [728, 428] width 709 height 32
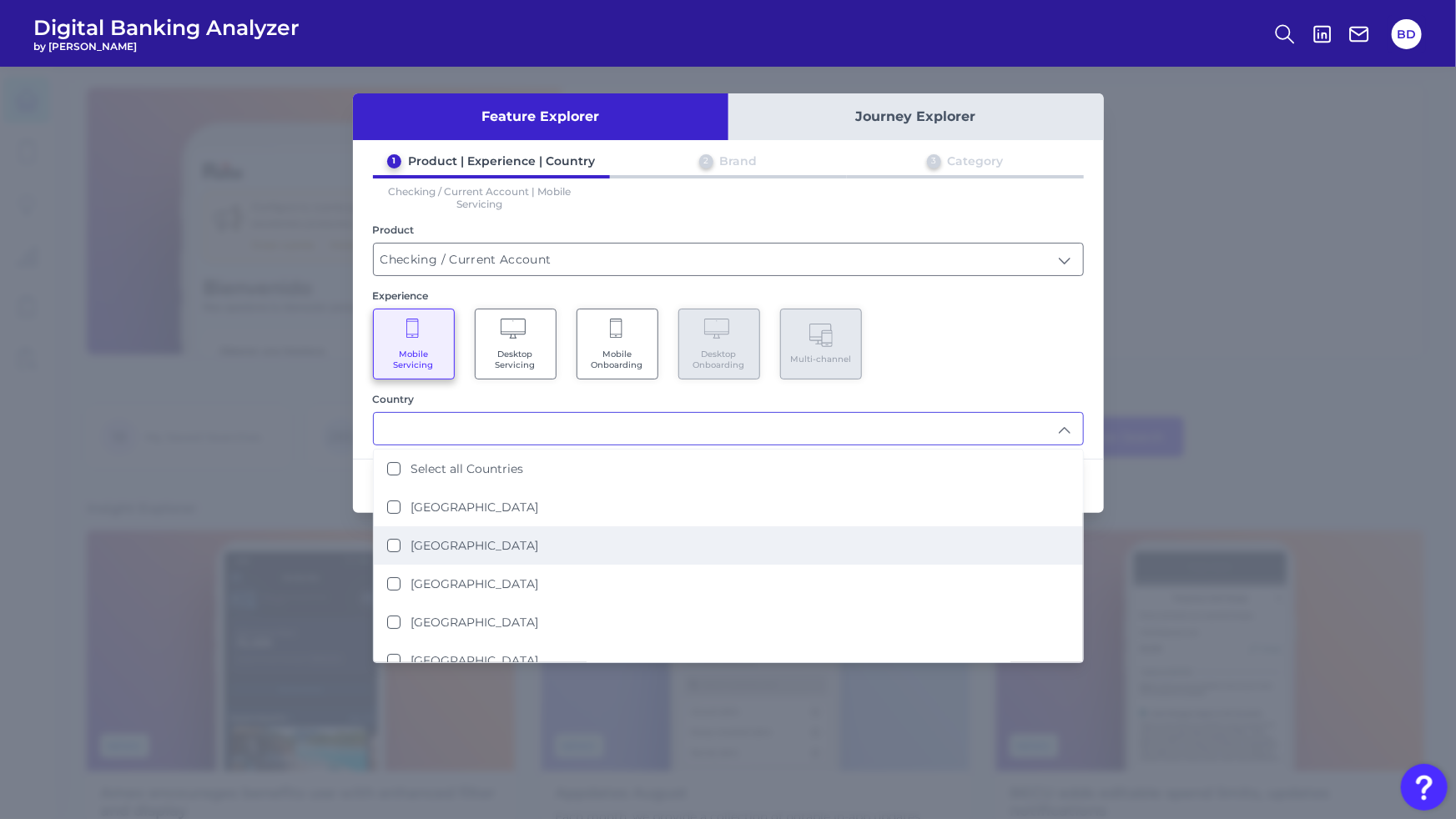
click at [393, 542] on States "[GEOGRAPHIC_DATA]" at bounding box center [393, 545] width 13 height 13
type input "[GEOGRAPHIC_DATA]"
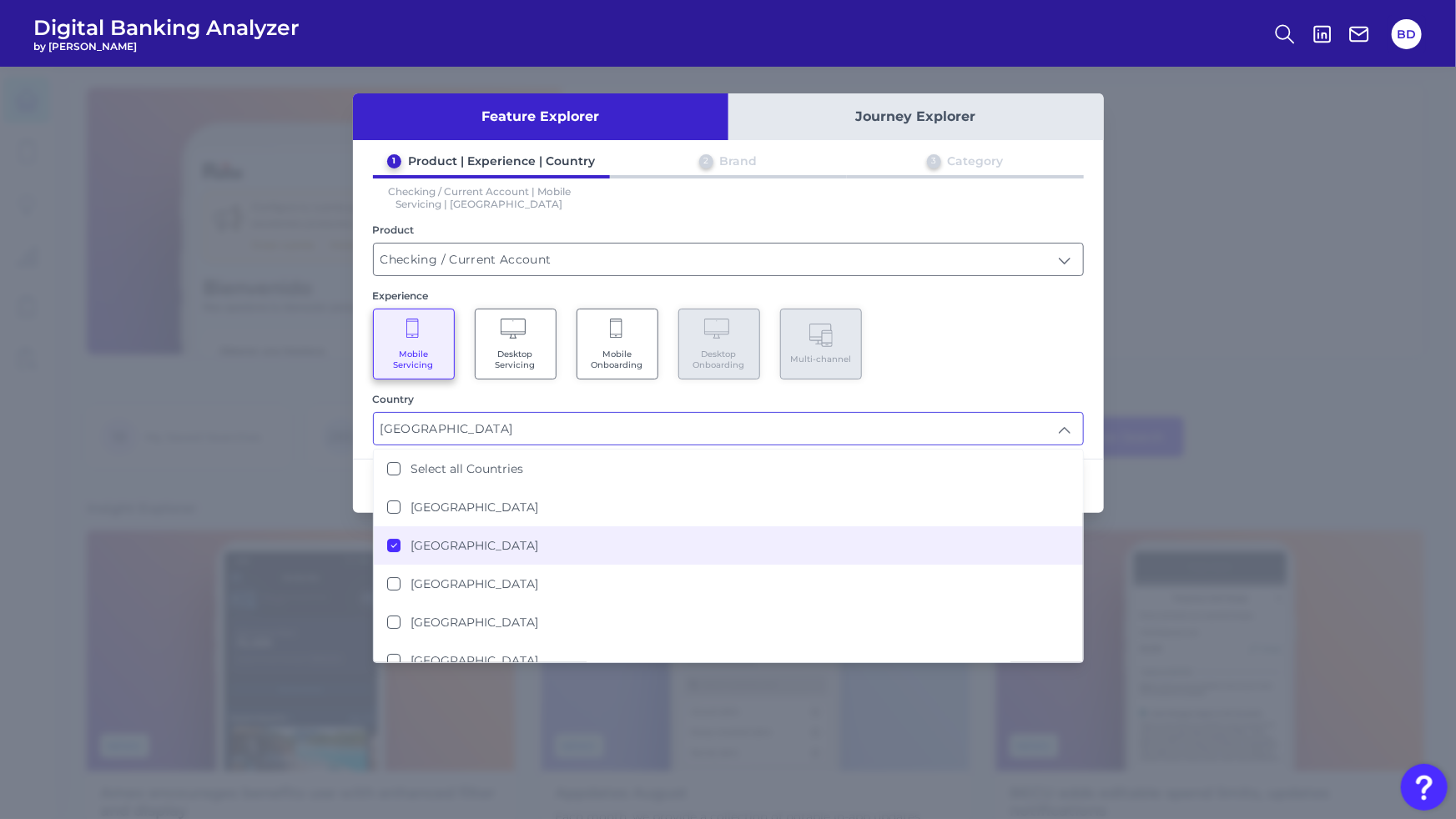
drag, startPoint x: 946, startPoint y: 323, endPoint x: 977, endPoint y: 340, distance: 35.4
click at [949, 324] on div "Mobile Servicing Desktop Servicing Mobile Onboarding Desktop Onboarding Multi-c…" at bounding box center [728, 344] width 711 height 71
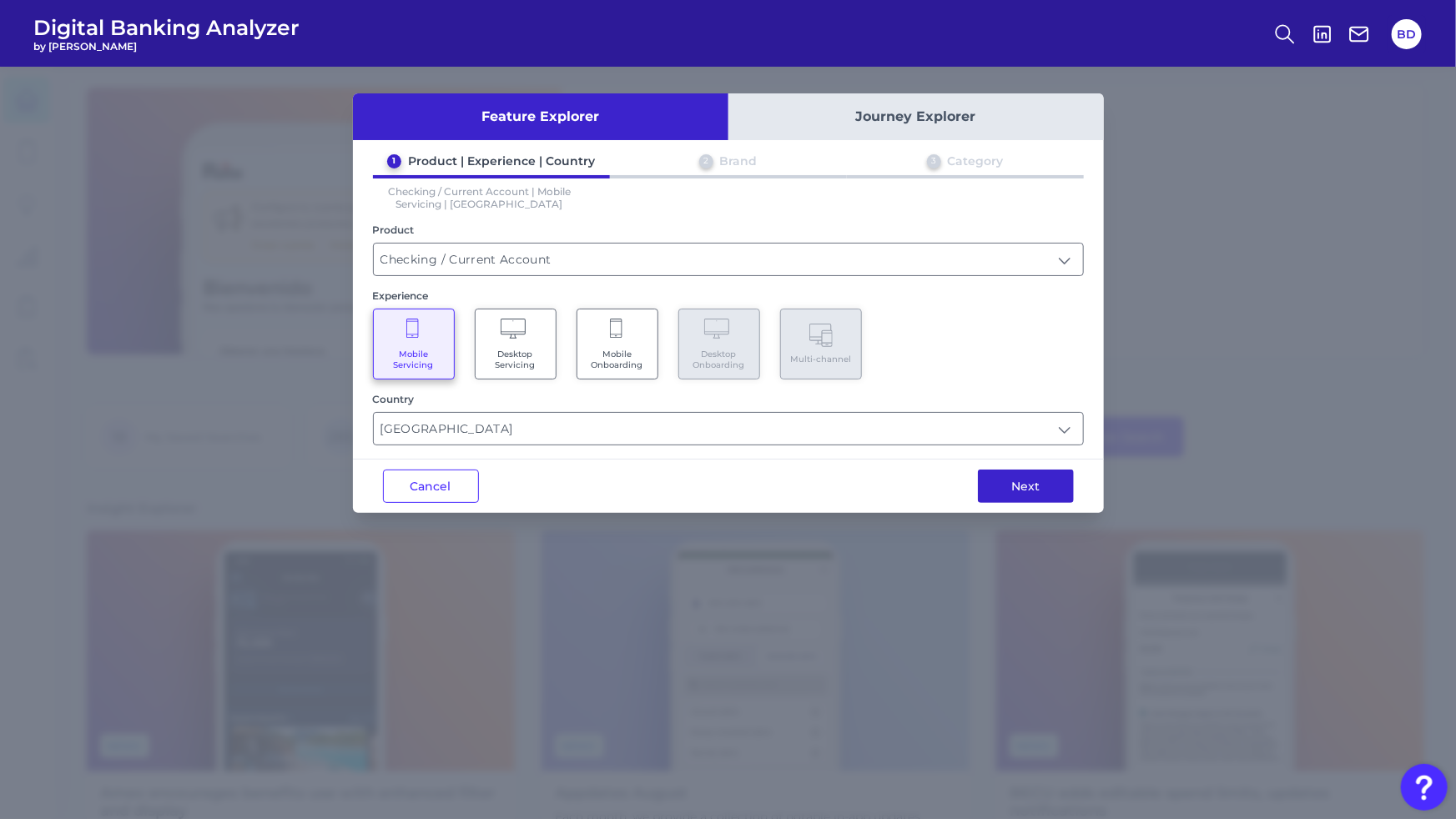
click at [1012, 488] on button "Next" at bounding box center [1025, 486] width 96 height 34
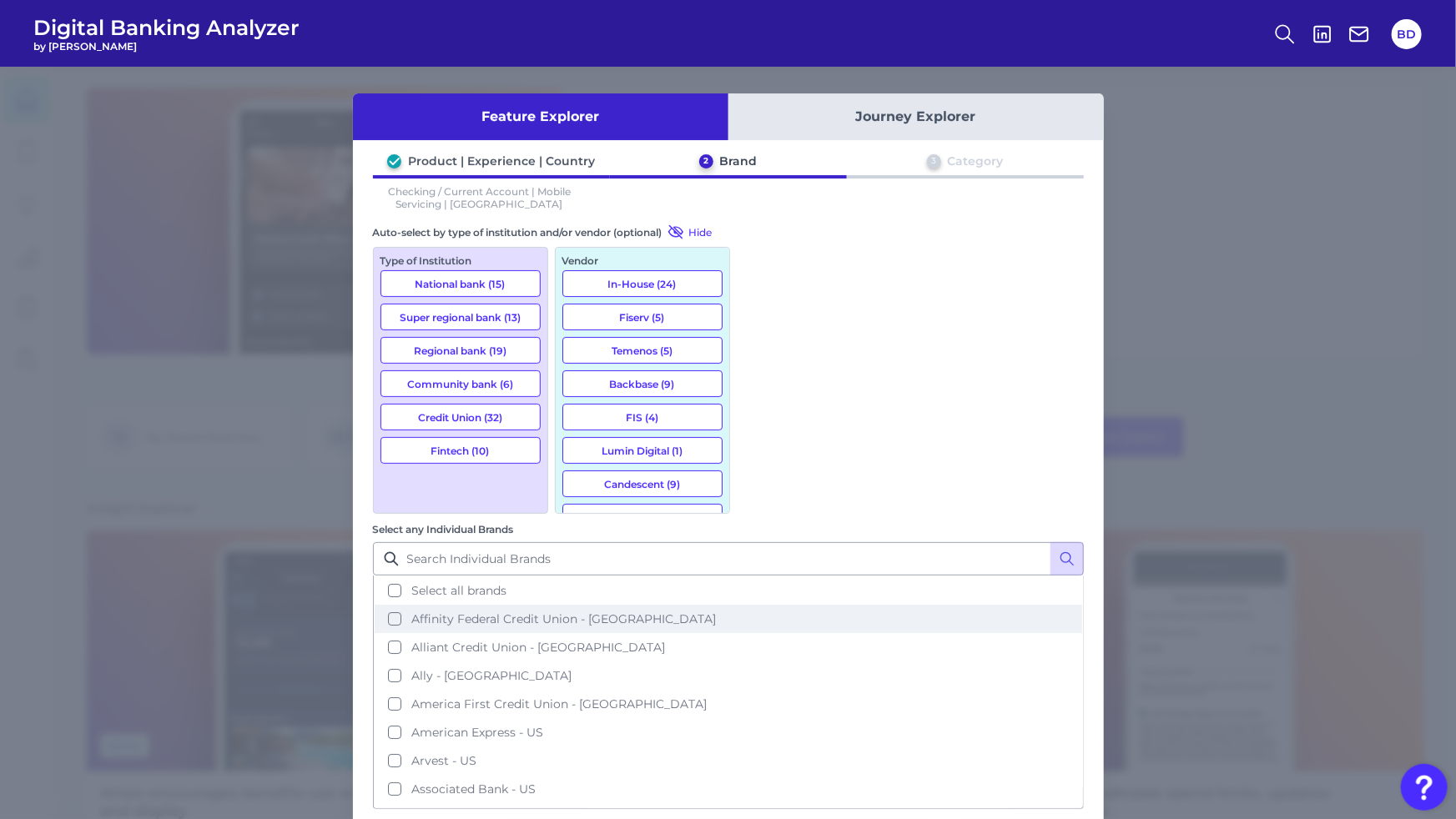
click at [757, 604] on button "Affinity Federal Credit Union - [GEOGRAPHIC_DATA]" at bounding box center [728, 618] width 708 height 28
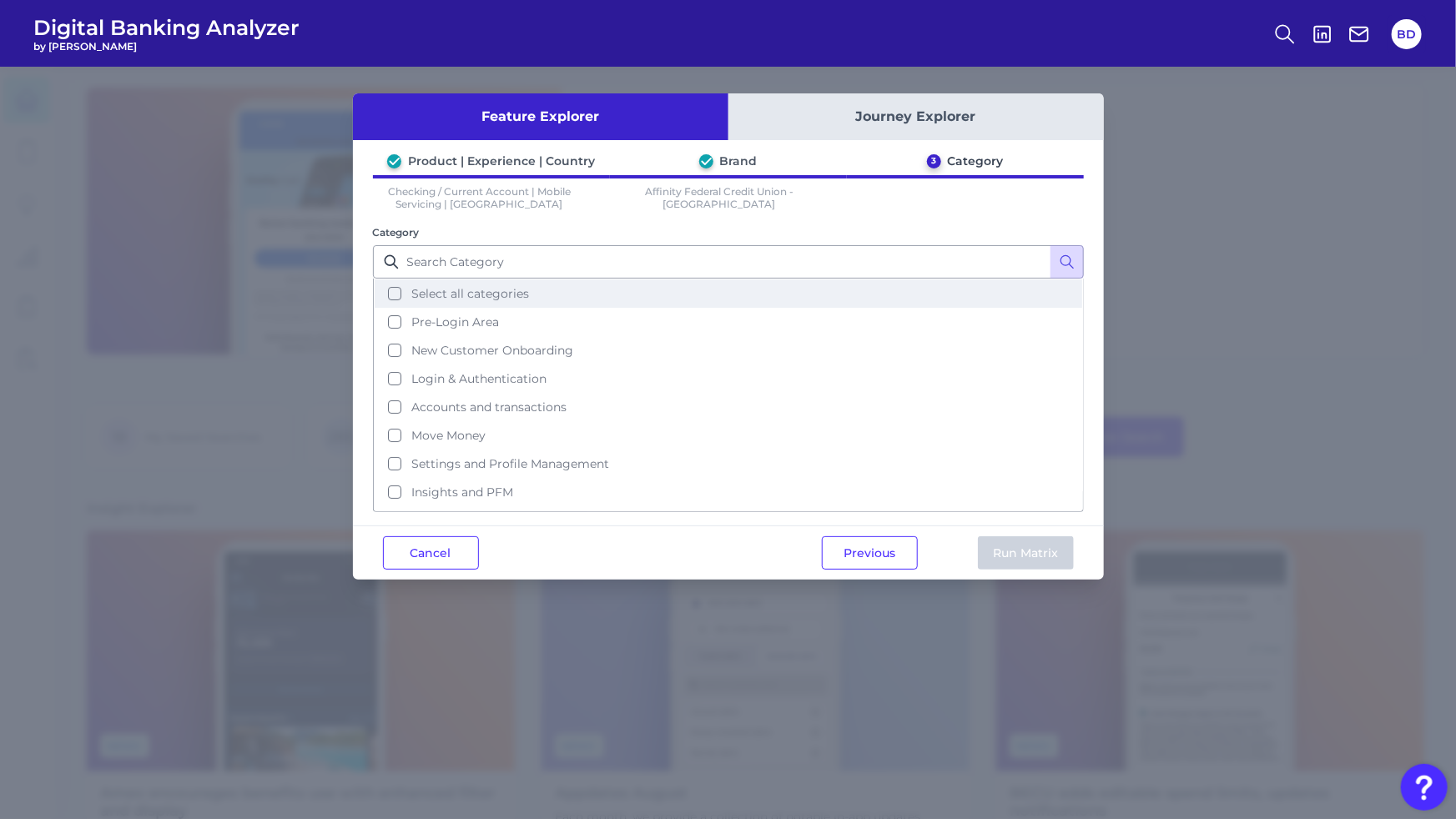
click at [396, 292] on button "Select all categories" at bounding box center [728, 293] width 708 height 28
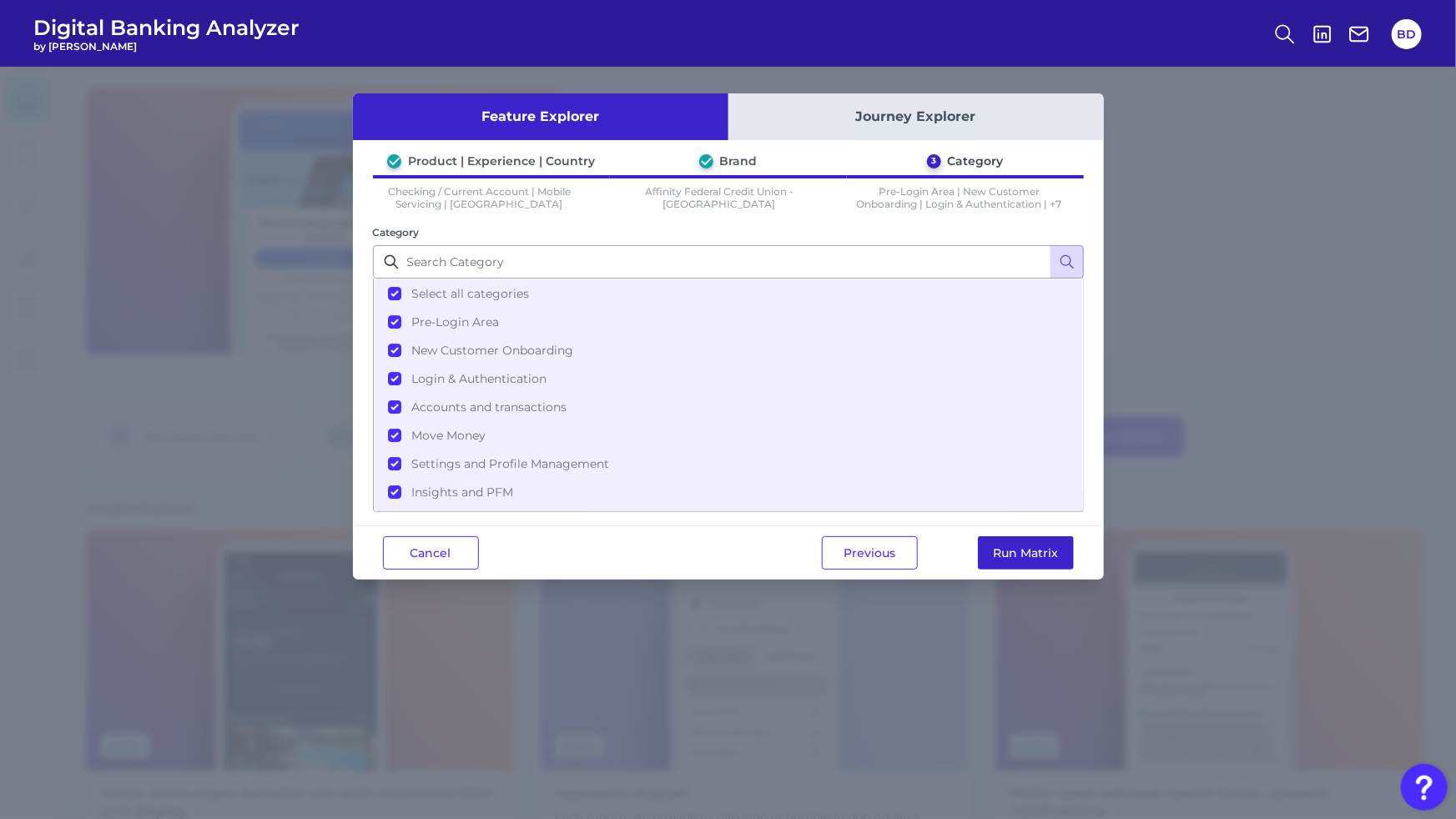
click at [1039, 551] on button "Run Matrix" at bounding box center [1025, 553] width 96 height 34
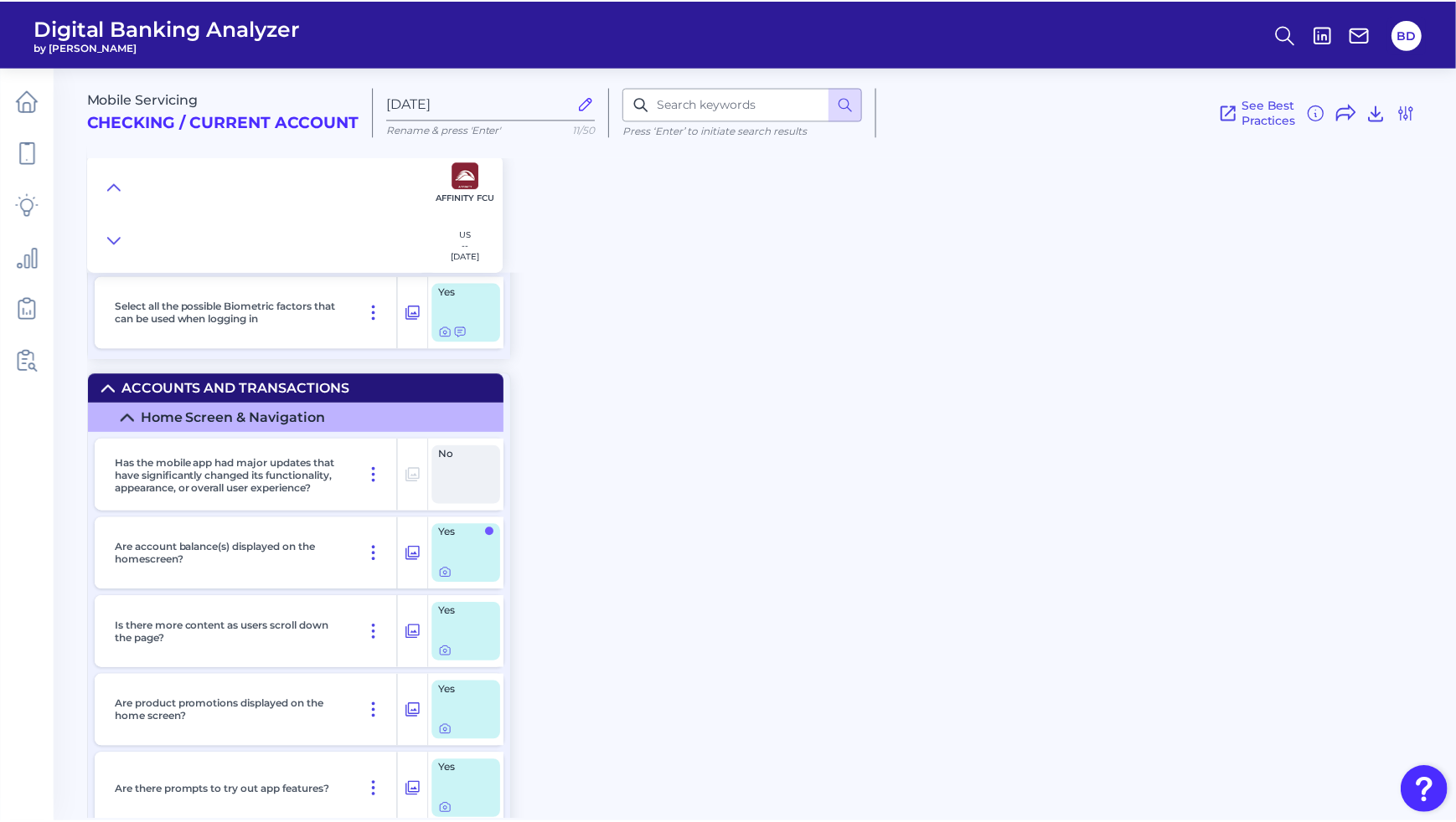
scroll to position [2988, 0]
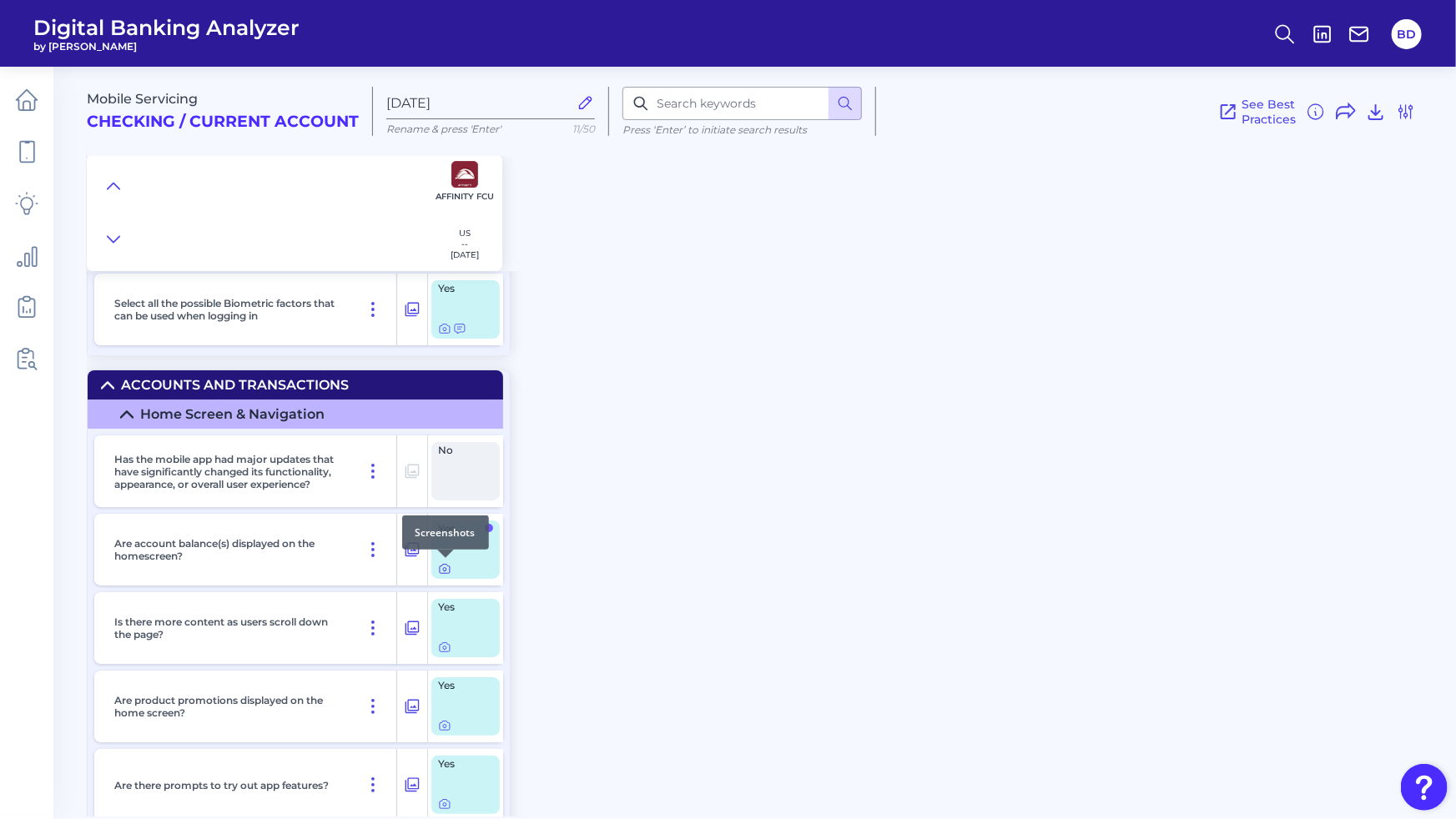
click at [446, 570] on icon at bounding box center [445, 570] width 4 height 4
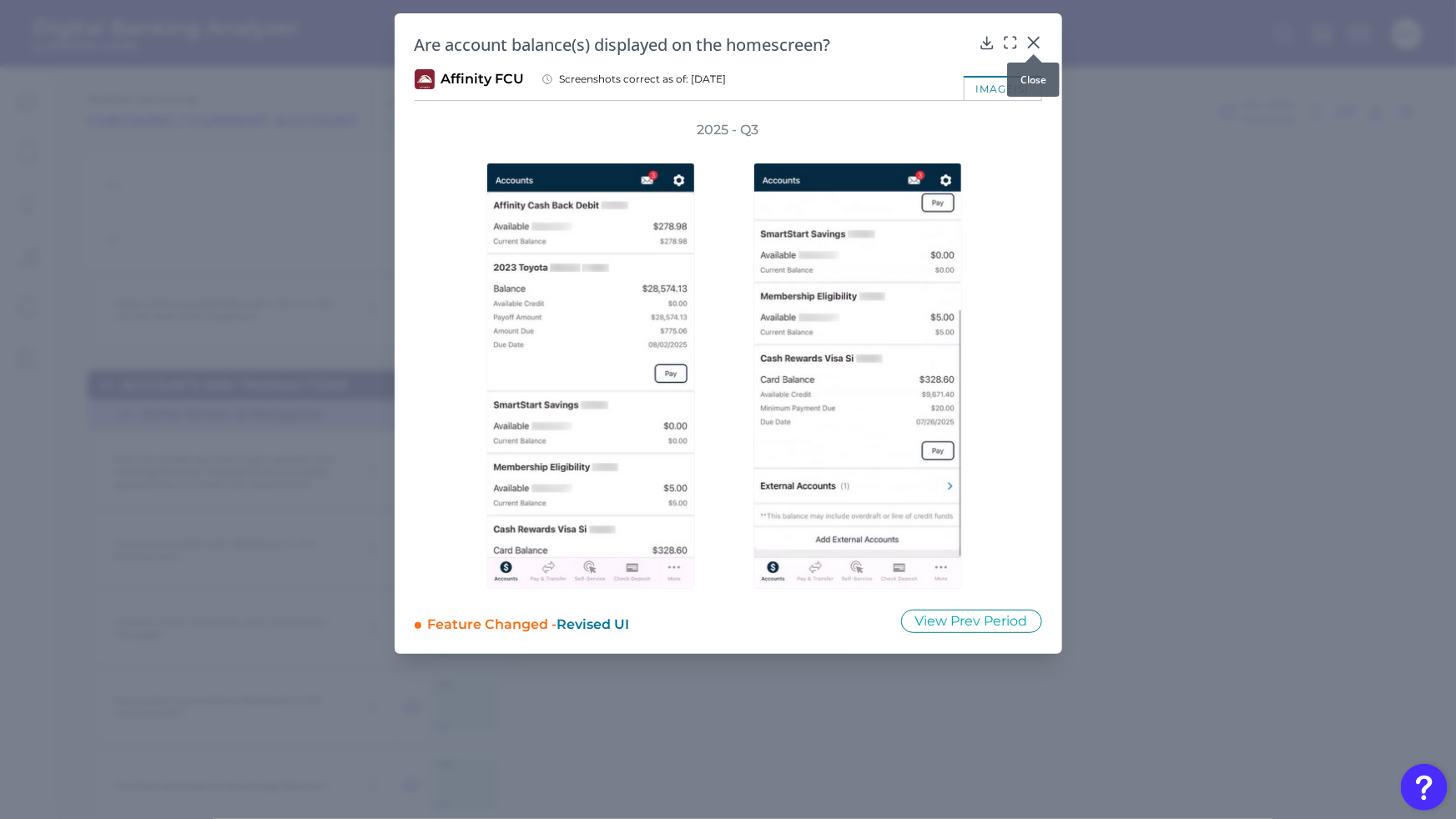
click at [1033, 41] on icon at bounding box center [1033, 42] width 10 height 10
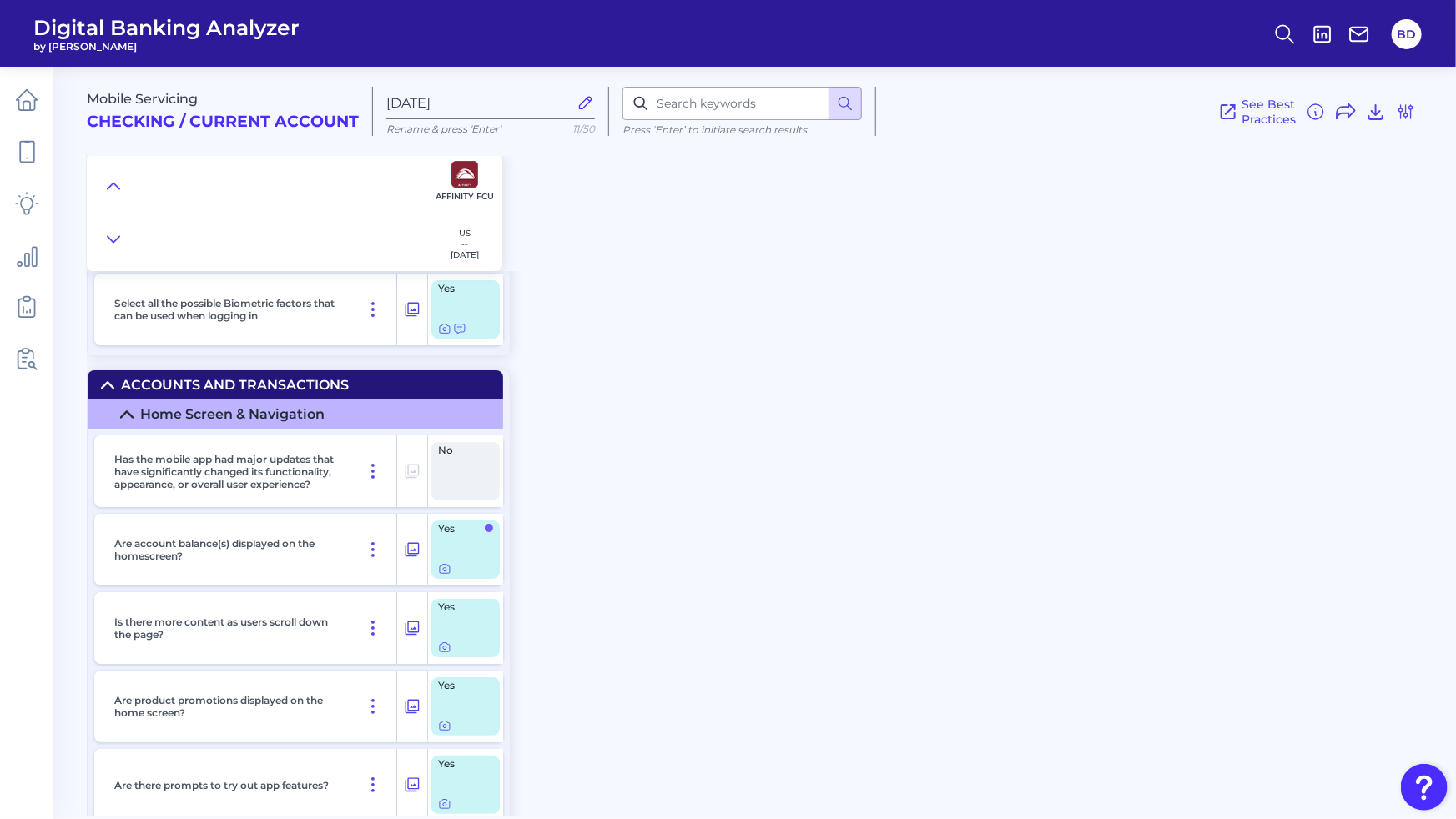
click at [1446, 52] on header "Digital Banking Analyzer by Curinos BD" at bounding box center [728, 34] width 1456 height 67
click at [1407, 42] on button "BD" at bounding box center [1407, 34] width 30 height 30
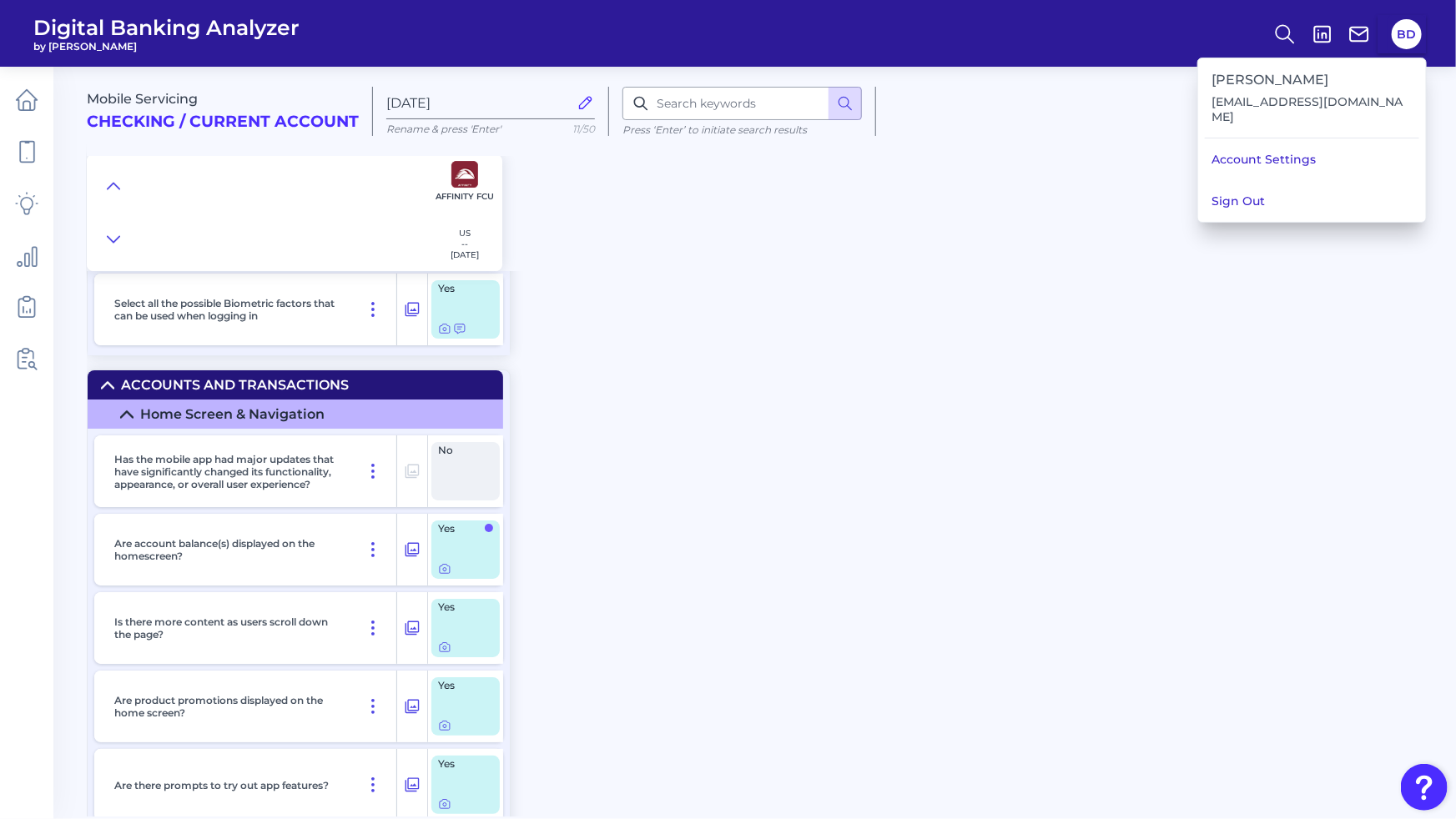
click at [1353, 185] on button "Sign Out" at bounding box center [1313, 201] width 228 height 42
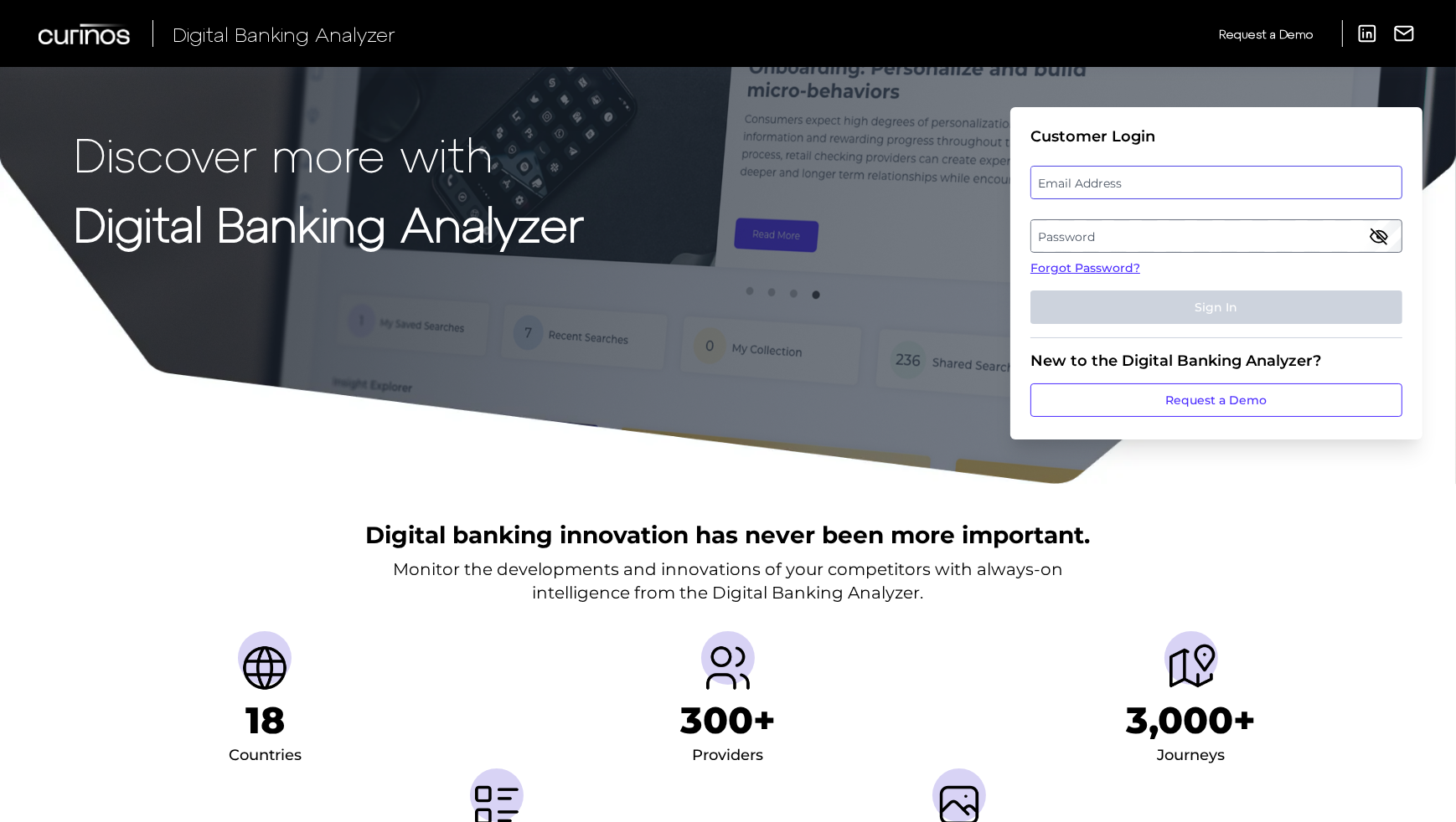
type input "[EMAIL_ADDRESS][DOMAIN_NAME]"
